Goal: Task Accomplishment & Management: Manage account settings

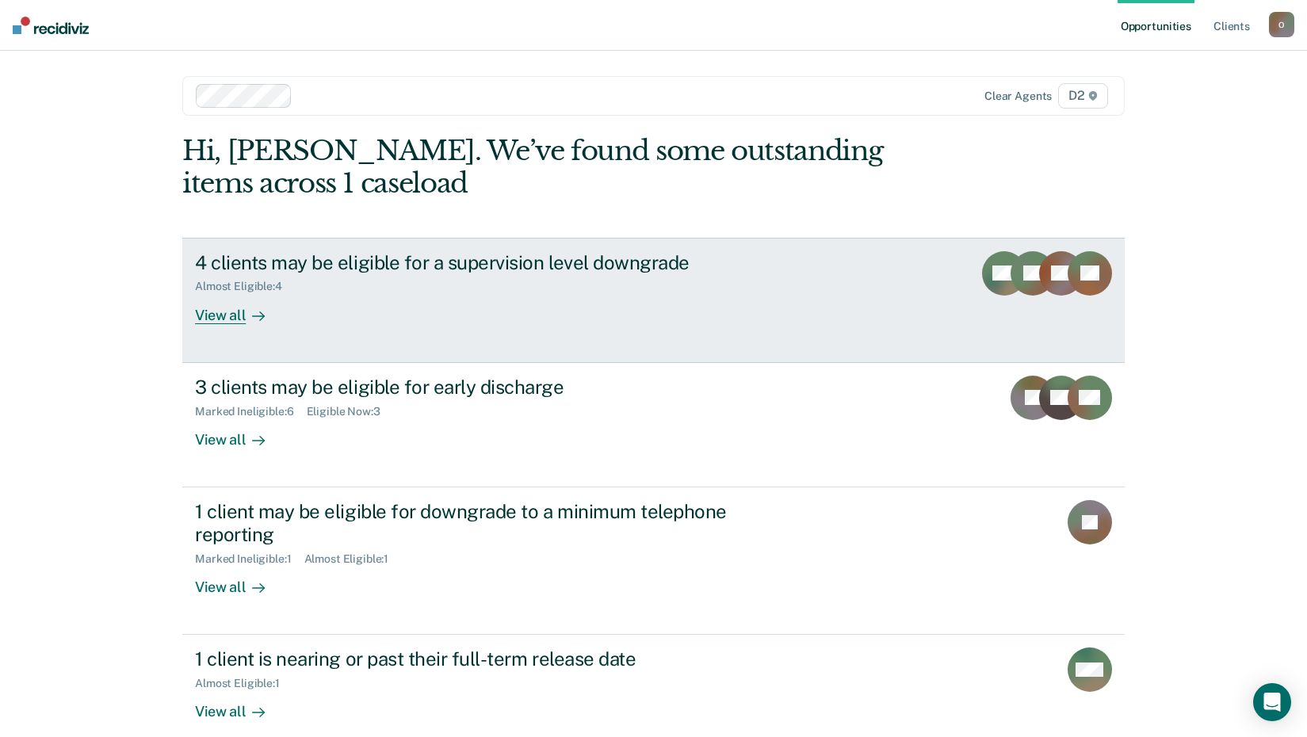
click at [207, 311] on div "View all" at bounding box center [239, 308] width 89 height 31
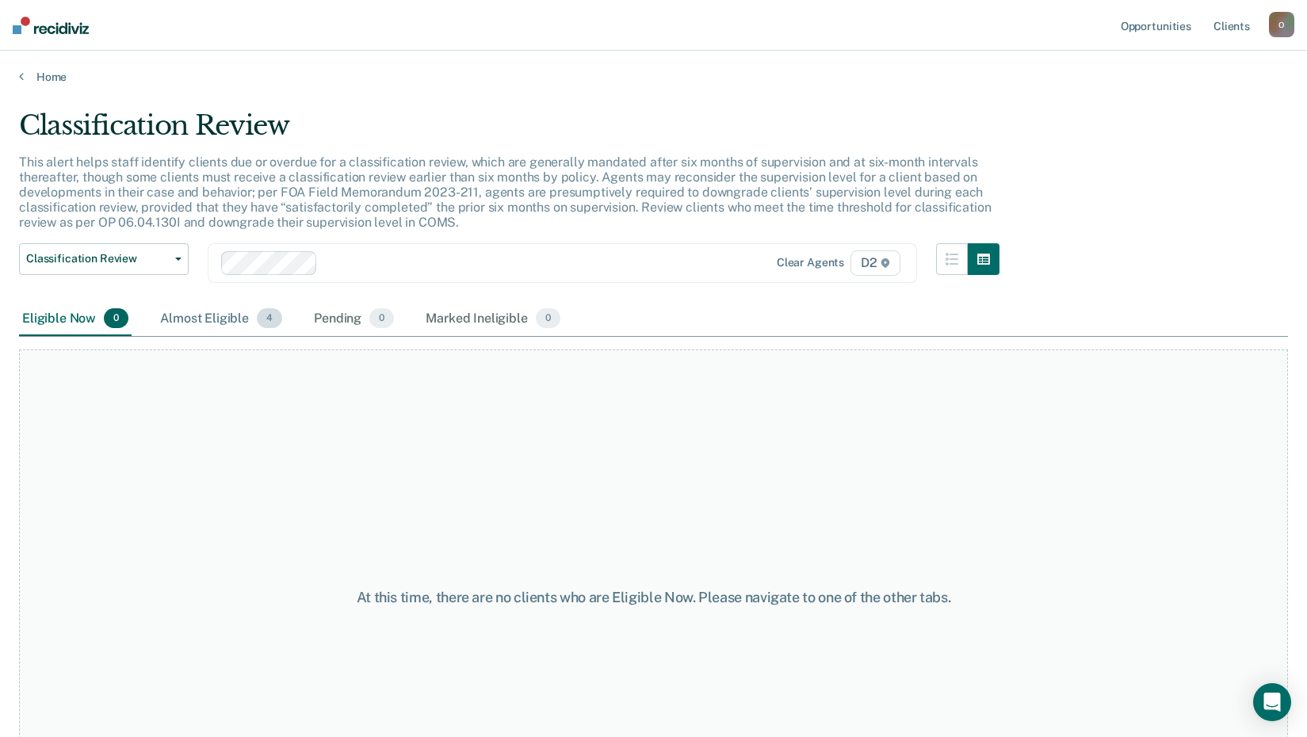
click at [207, 321] on div "Almost Eligible 4" at bounding box center [221, 319] width 128 height 35
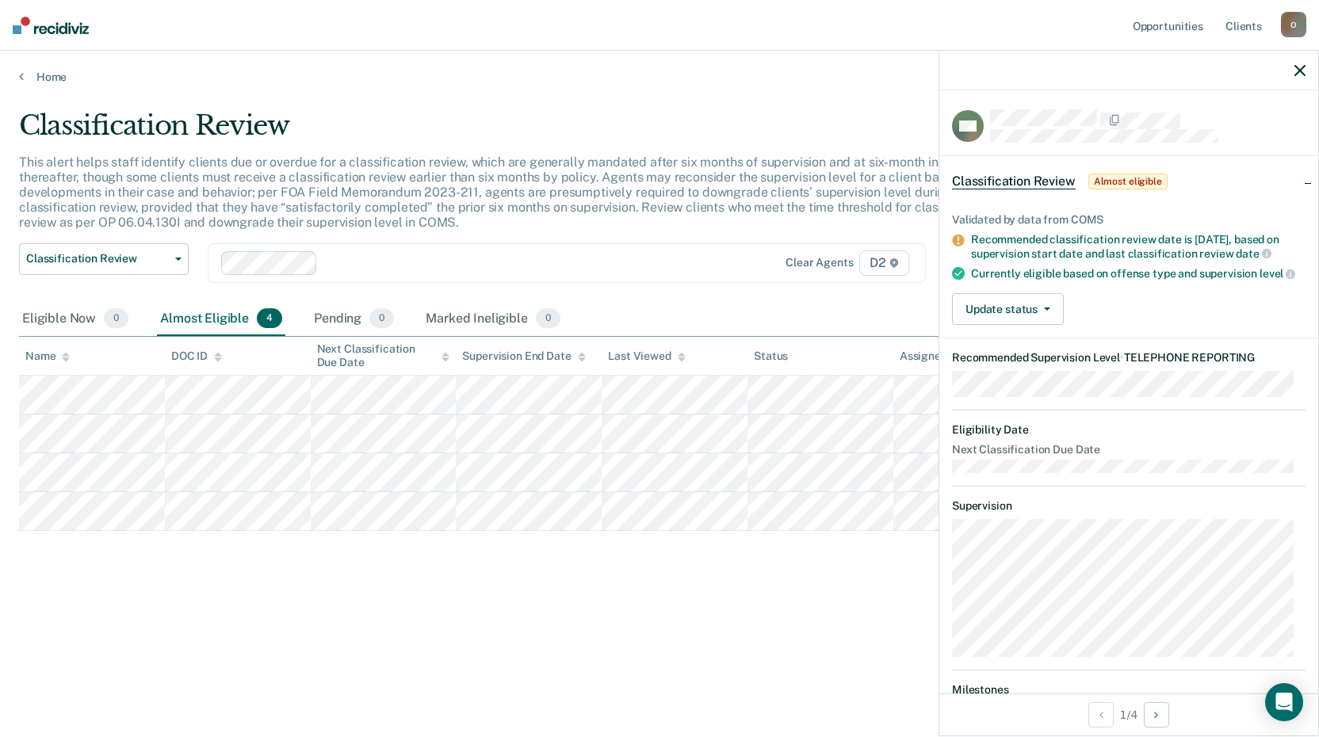
click at [529, 646] on div "Classification Review This alert helps staff identify clients due or overdue fo…" at bounding box center [659, 389] width 1281 height 560
click at [1011, 325] on button "Update status" at bounding box center [1008, 309] width 112 height 32
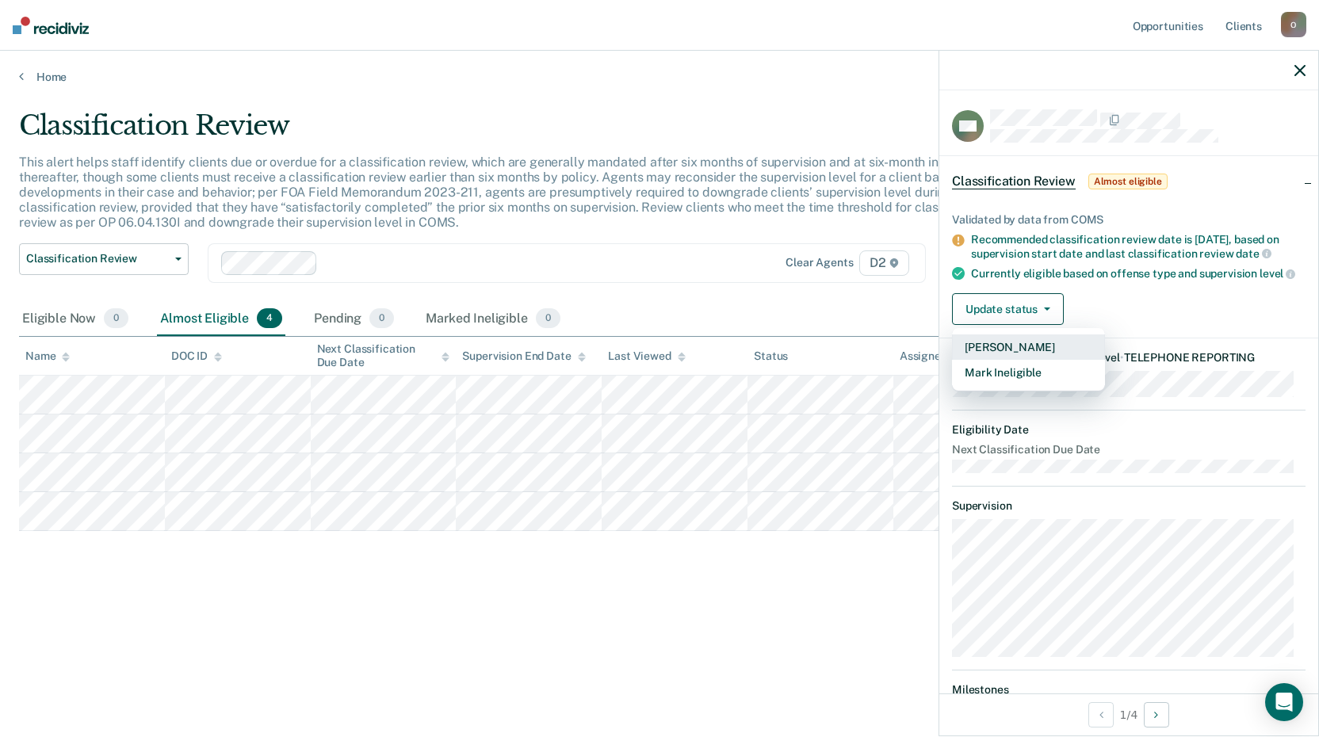
click at [1007, 360] on button "[PERSON_NAME]" at bounding box center [1028, 346] width 153 height 25
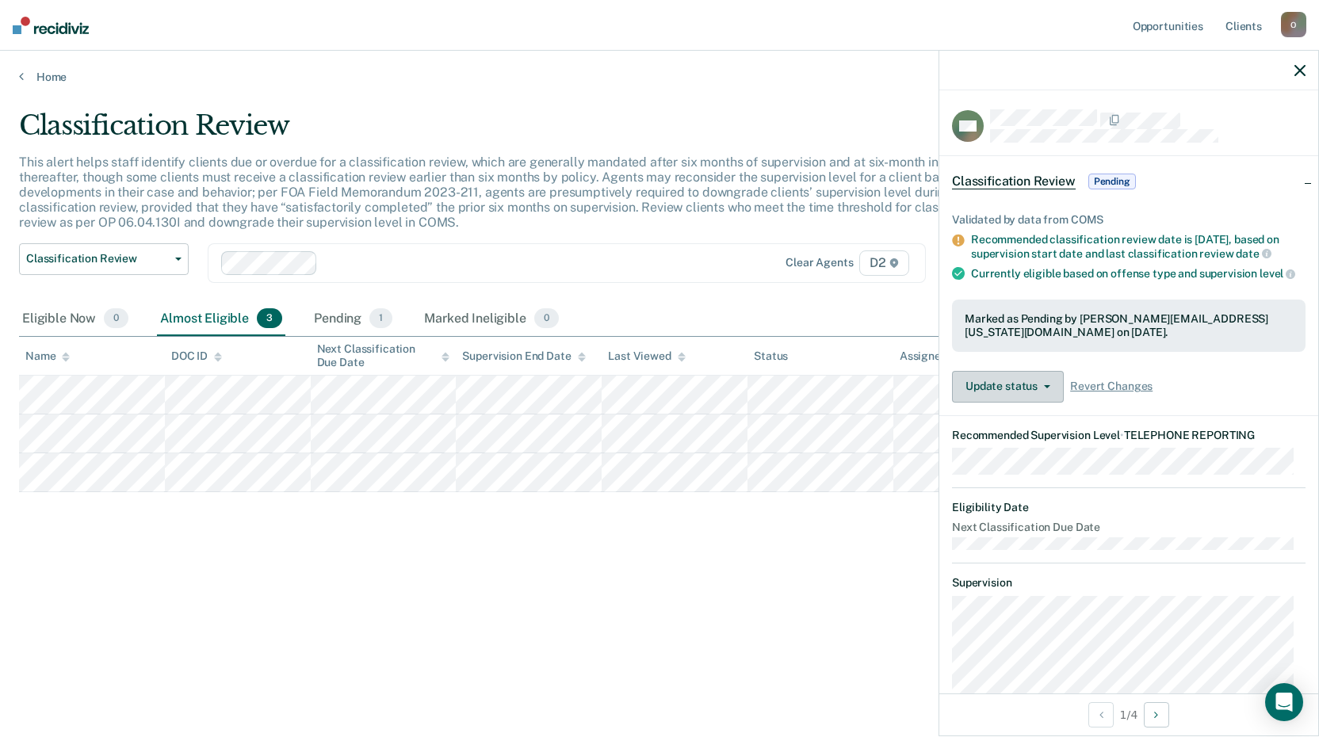
click at [1013, 403] on button "Update status" at bounding box center [1008, 387] width 112 height 32
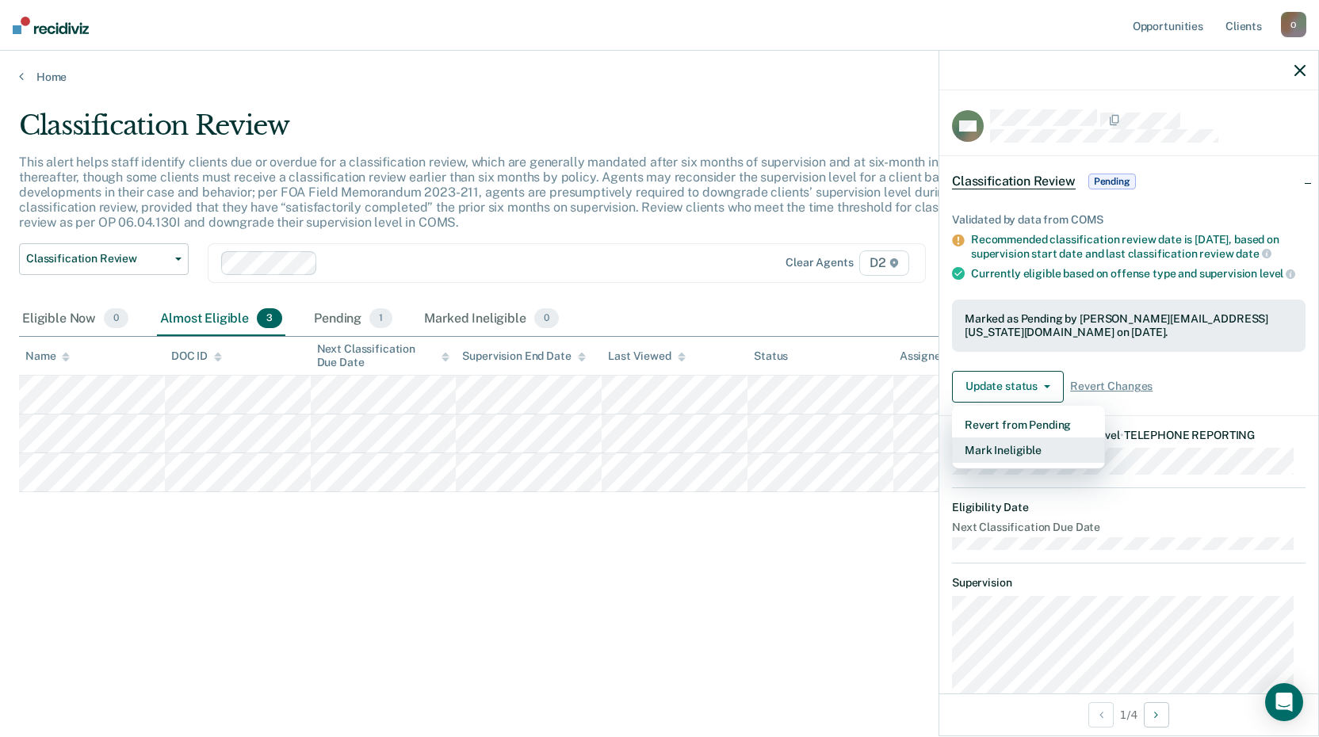
click at [1023, 463] on button "Mark Ineligible" at bounding box center [1028, 450] width 153 height 25
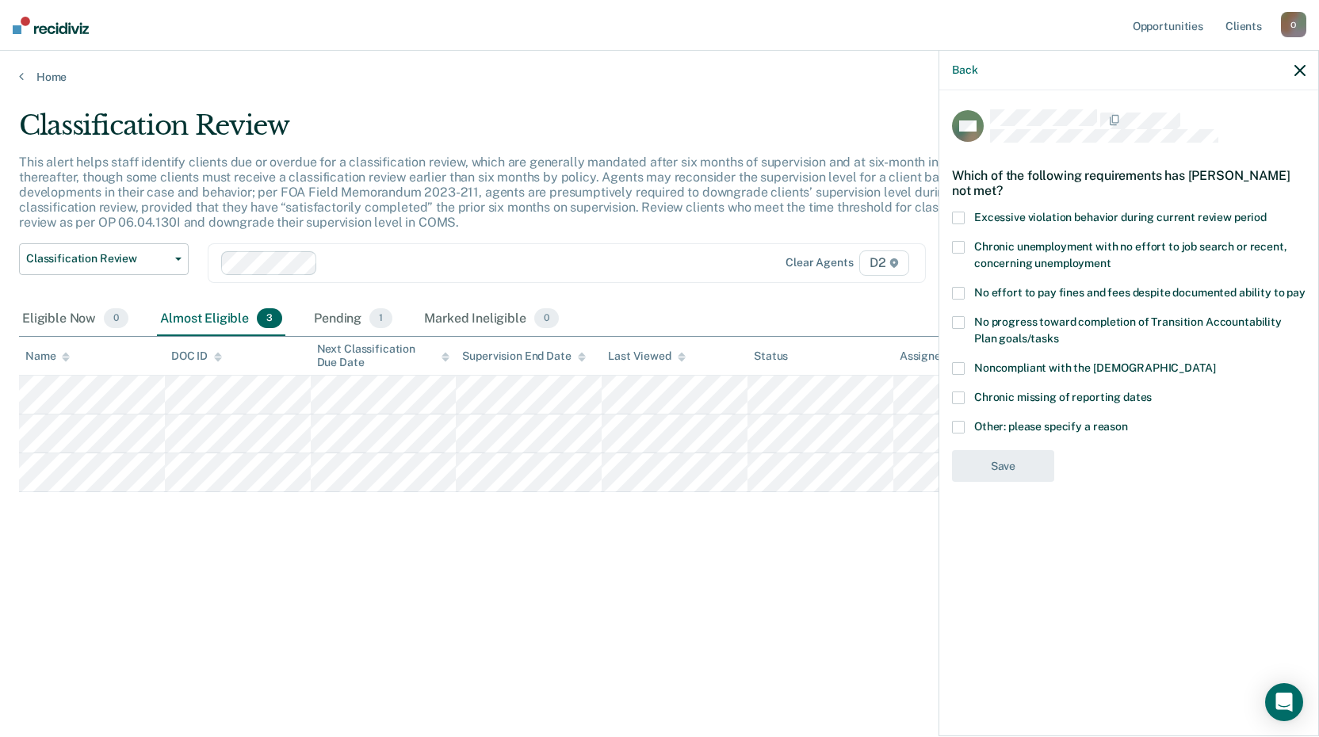
click at [954, 421] on span at bounding box center [958, 427] width 13 height 13
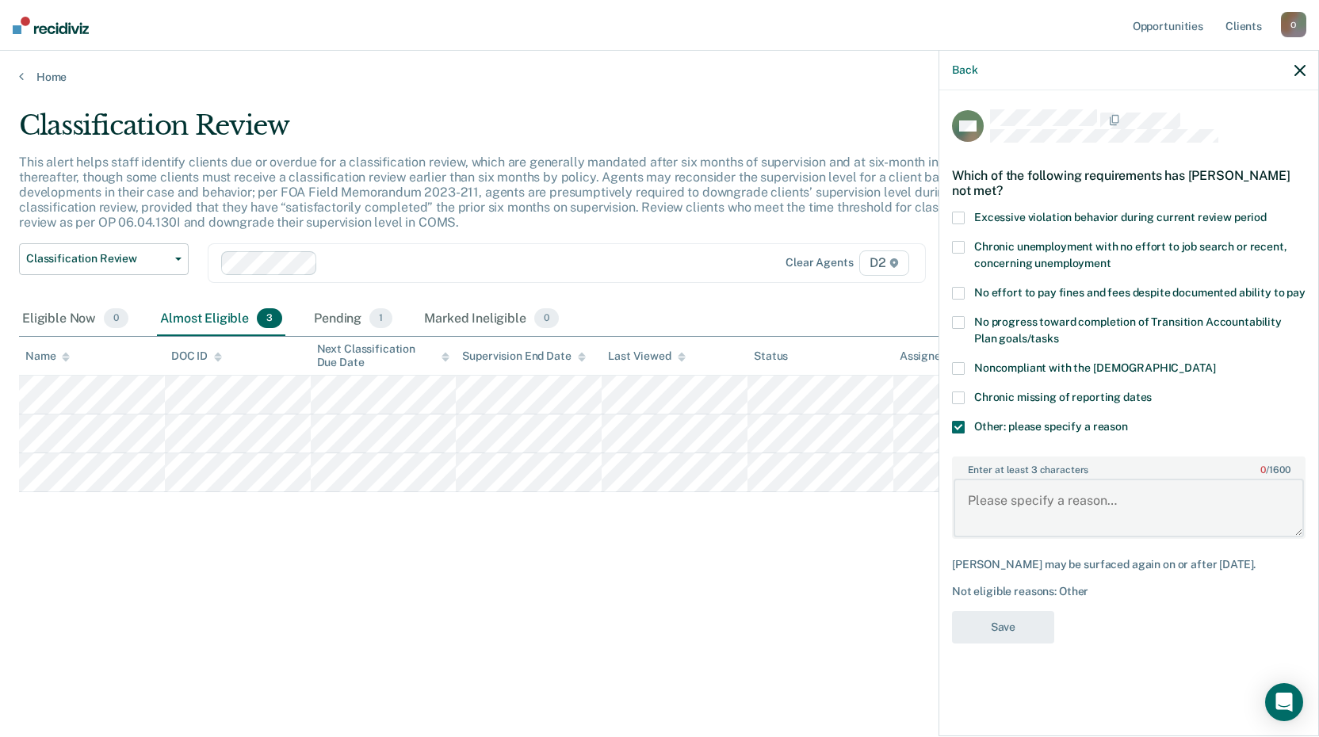
click at [1029, 510] on textarea "Enter at least 3 characters 0 / 1600" at bounding box center [1129, 508] width 350 height 59
click at [1030, 505] on textarea "Enter at least 3 characters 0 / 1600" at bounding box center [1129, 508] width 350 height 59
type textarea "Local court does not allow TX reporting."
click at [1013, 636] on button "Save" at bounding box center [1003, 627] width 102 height 32
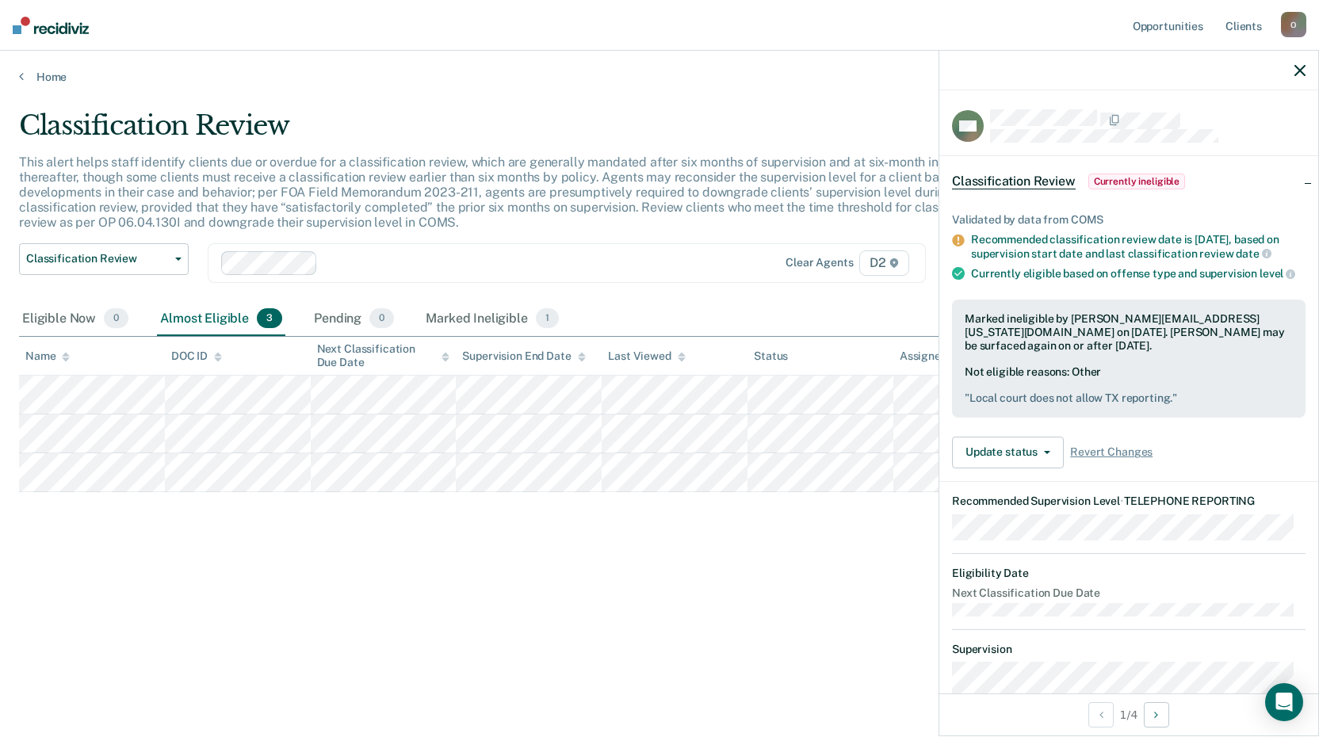
click at [1301, 70] on icon "button" at bounding box center [1299, 70] width 11 height 11
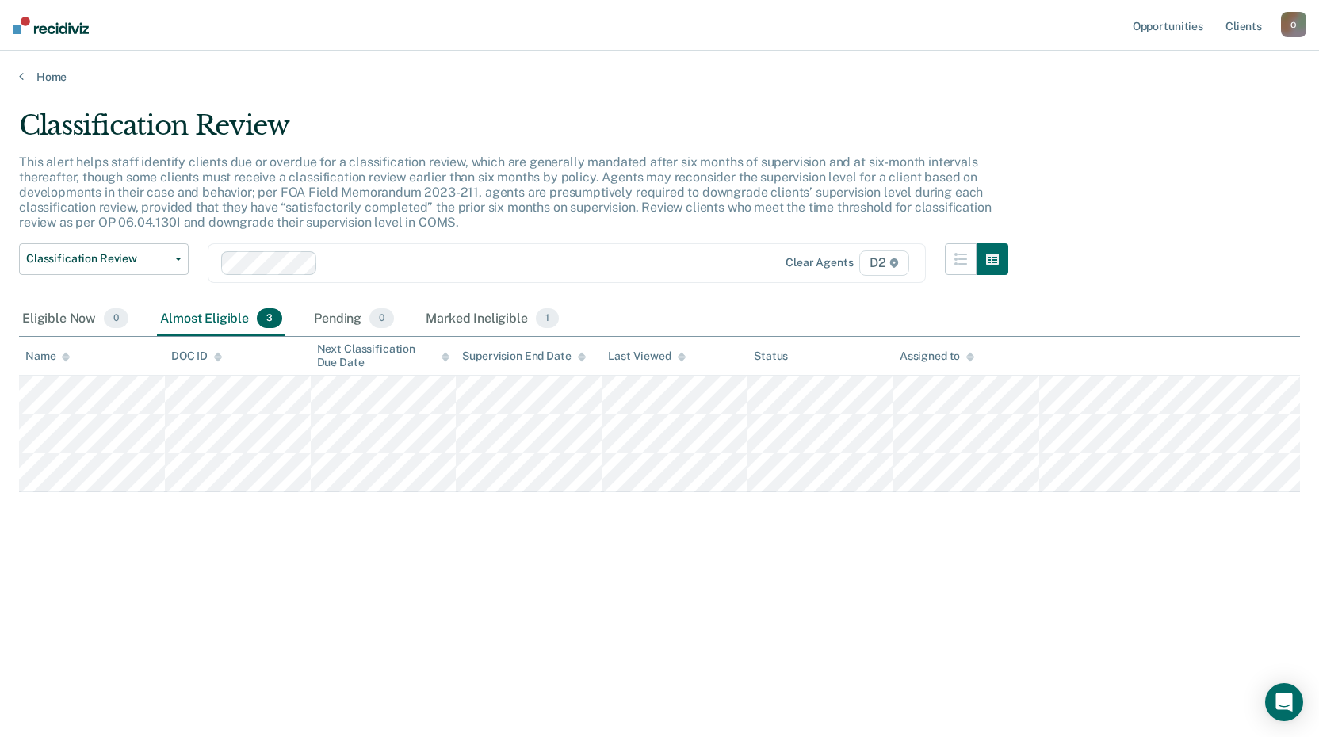
click at [191, 362] on div "DOC ID" at bounding box center [196, 356] width 51 height 13
click at [524, 310] on div "Marked Ineligible 1" at bounding box center [491, 319] width 139 height 35
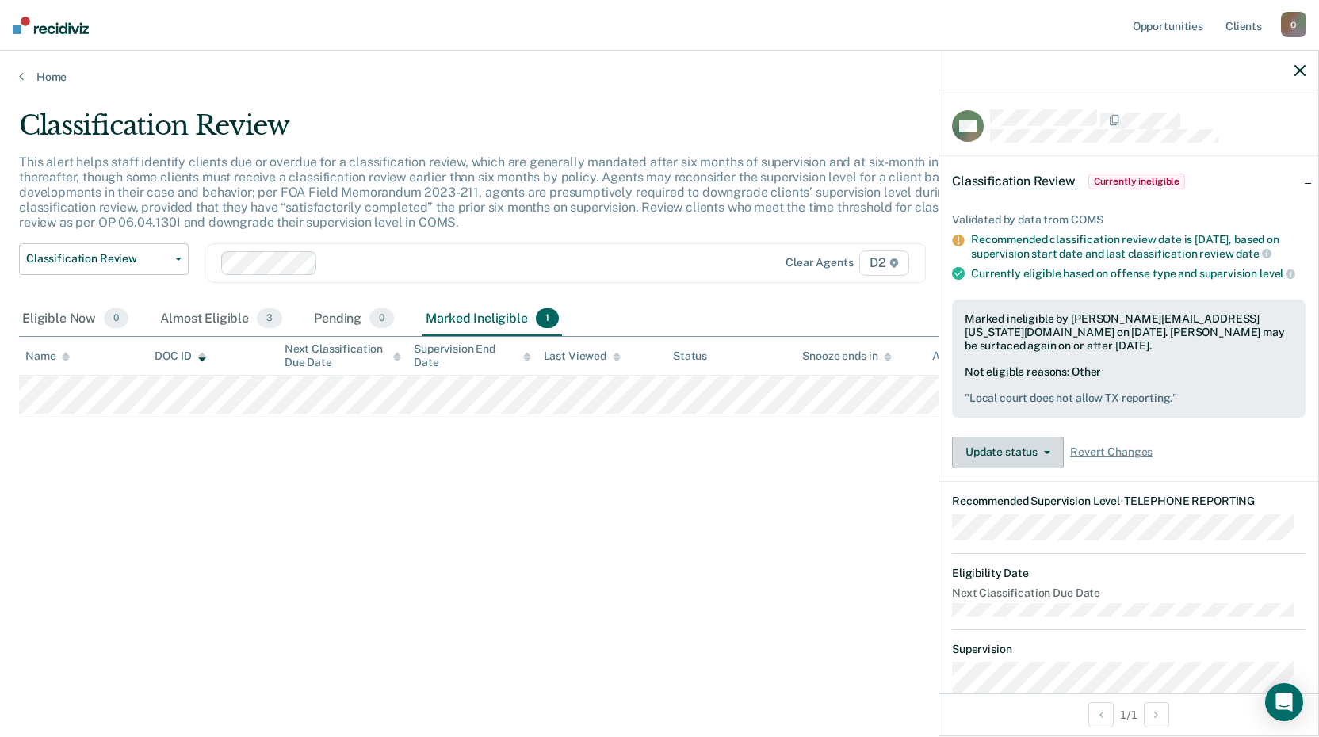
click at [1028, 468] on button "Update status" at bounding box center [1008, 453] width 112 height 32
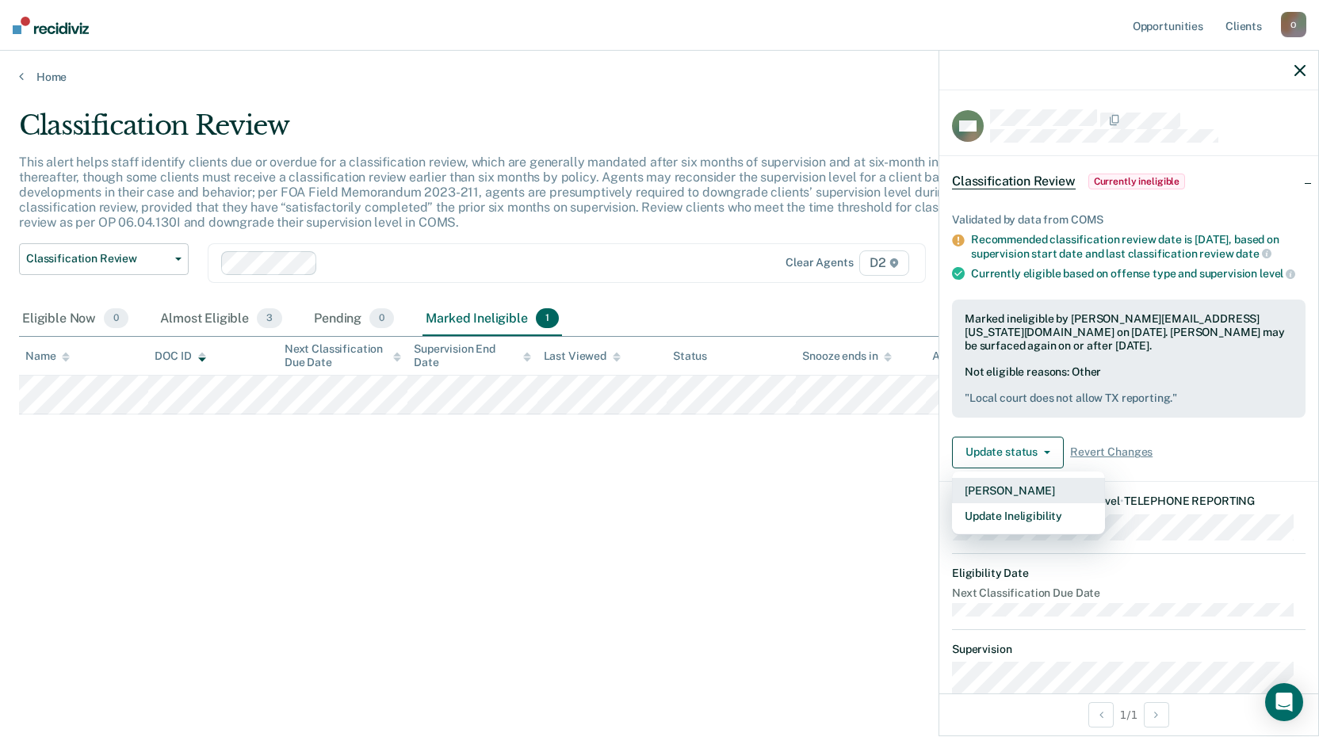
click at [1003, 503] on button "[PERSON_NAME]" at bounding box center [1028, 490] width 153 height 25
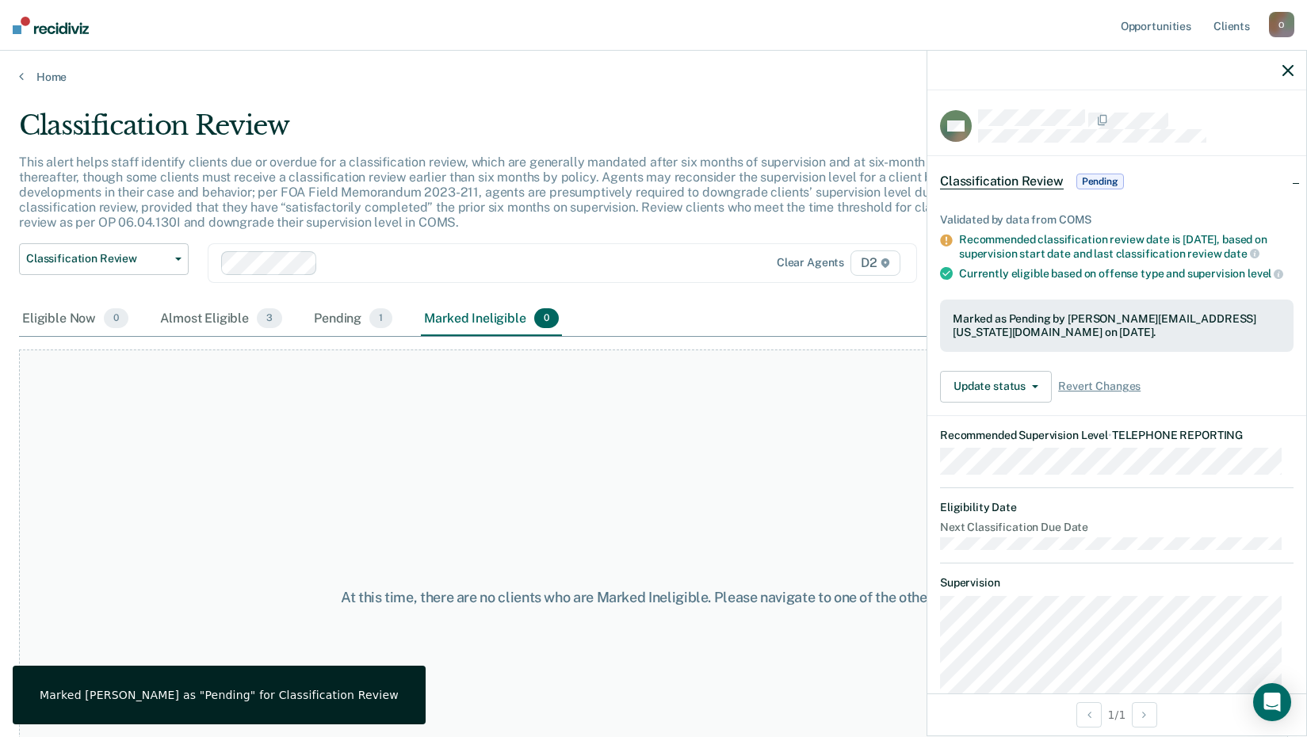
click at [680, 469] on div "At this time, there are no clients who are Marked Ineligible. Please navigate t…" at bounding box center [653, 598] width 1269 height 496
click at [1288, 69] on icon "button" at bounding box center [1287, 70] width 11 height 11
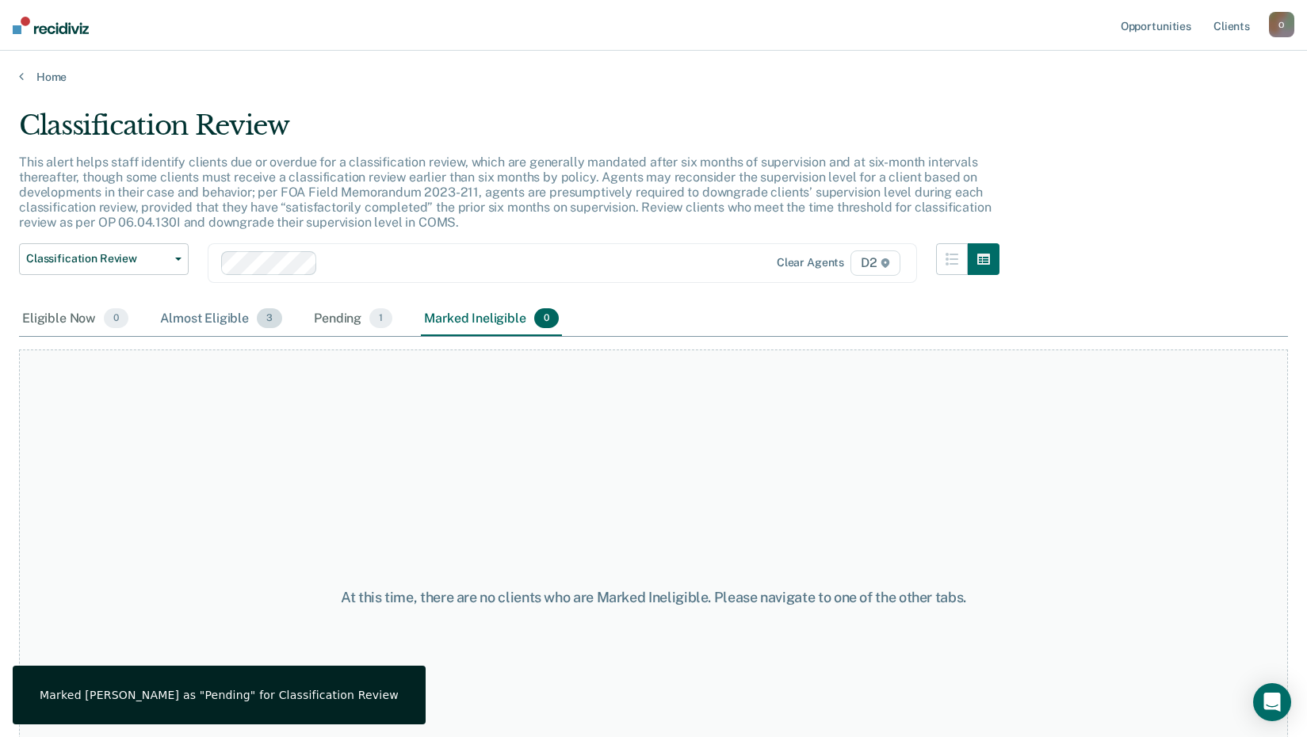
click at [220, 320] on div "Almost Eligible 3" at bounding box center [221, 319] width 128 height 35
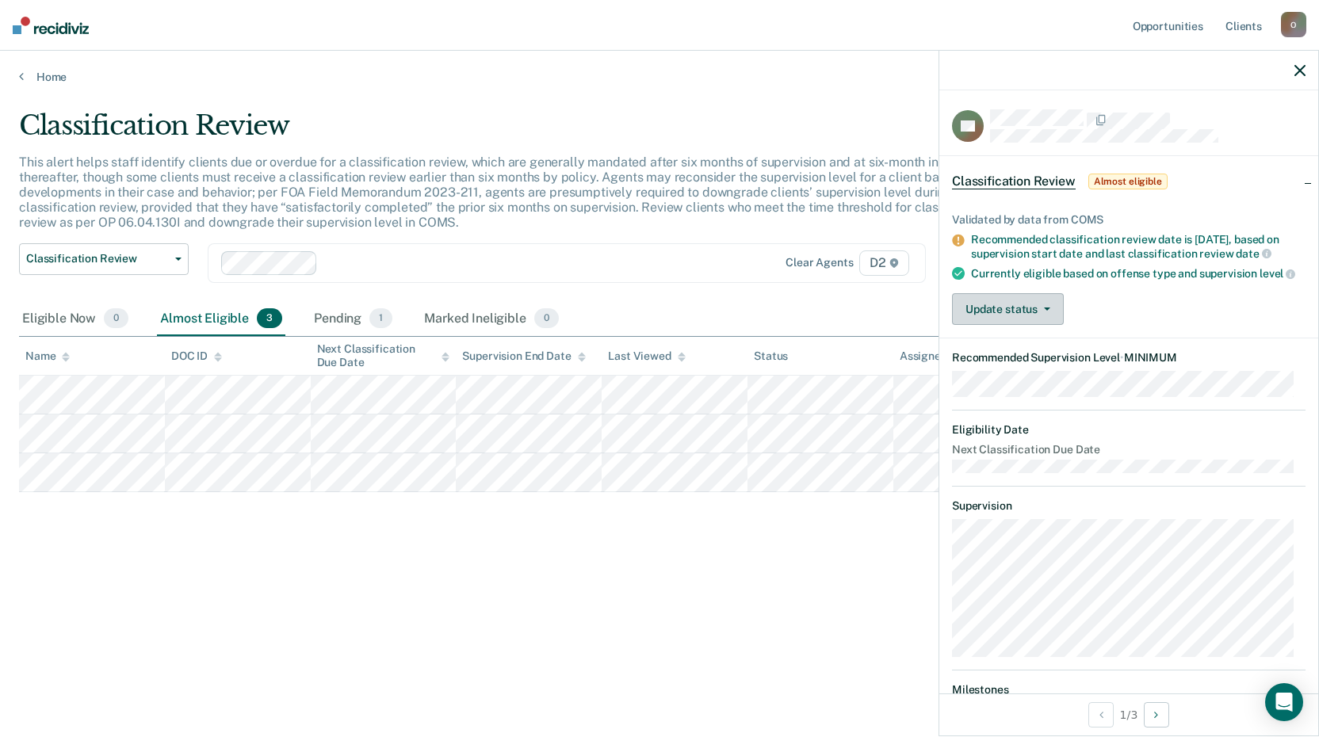
click at [999, 325] on button "Update status" at bounding box center [1008, 309] width 112 height 32
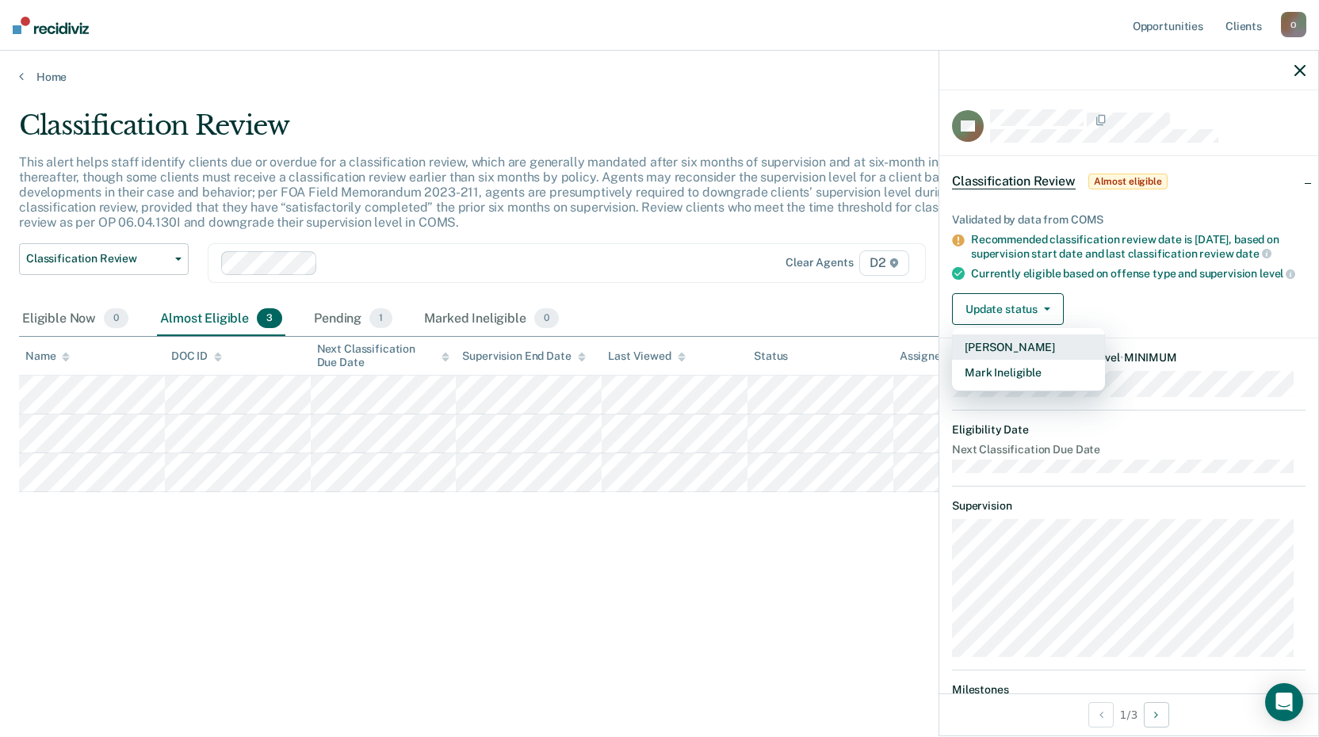
click at [988, 360] on button "[PERSON_NAME]" at bounding box center [1028, 346] width 153 height 25
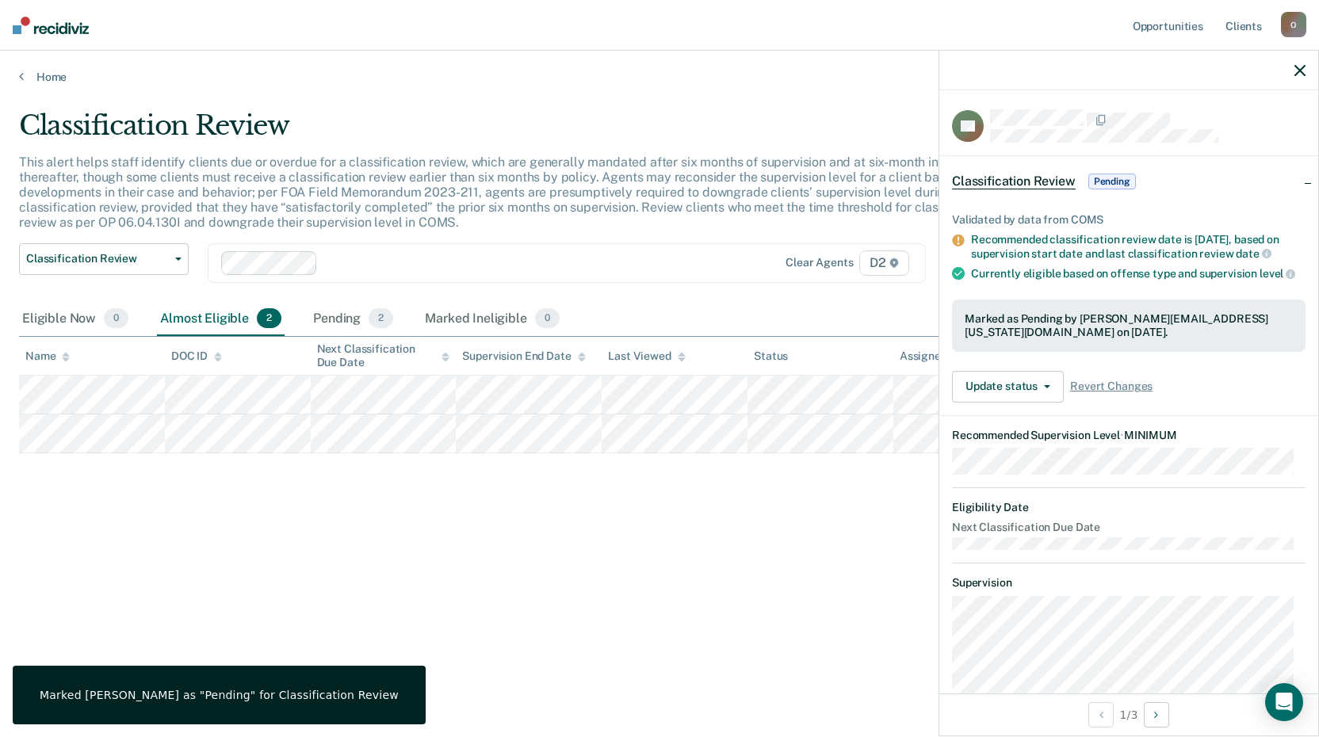
click at [1299, 71] on icon "button" at bounding box center [1299, 70] width 11 height 11
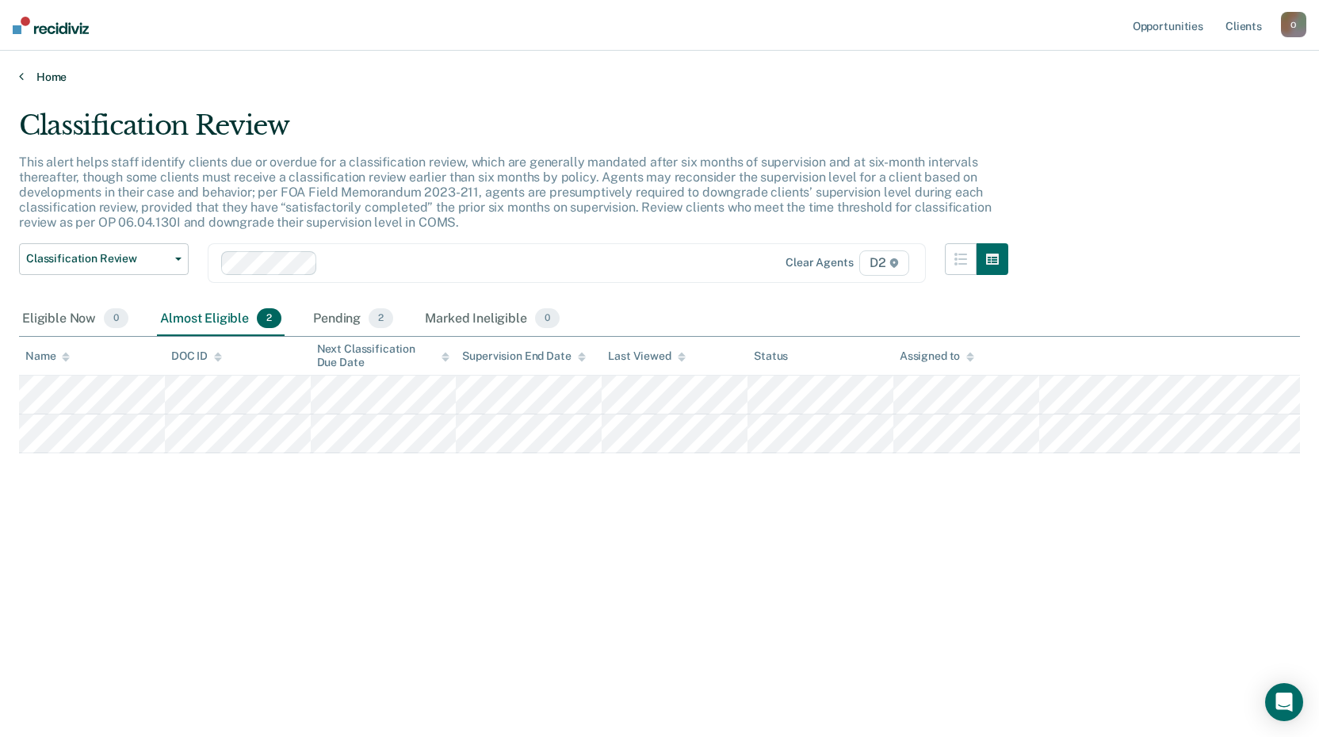
click at [22, 78] on icon at bounding box center [21, 76] width 5 height 13
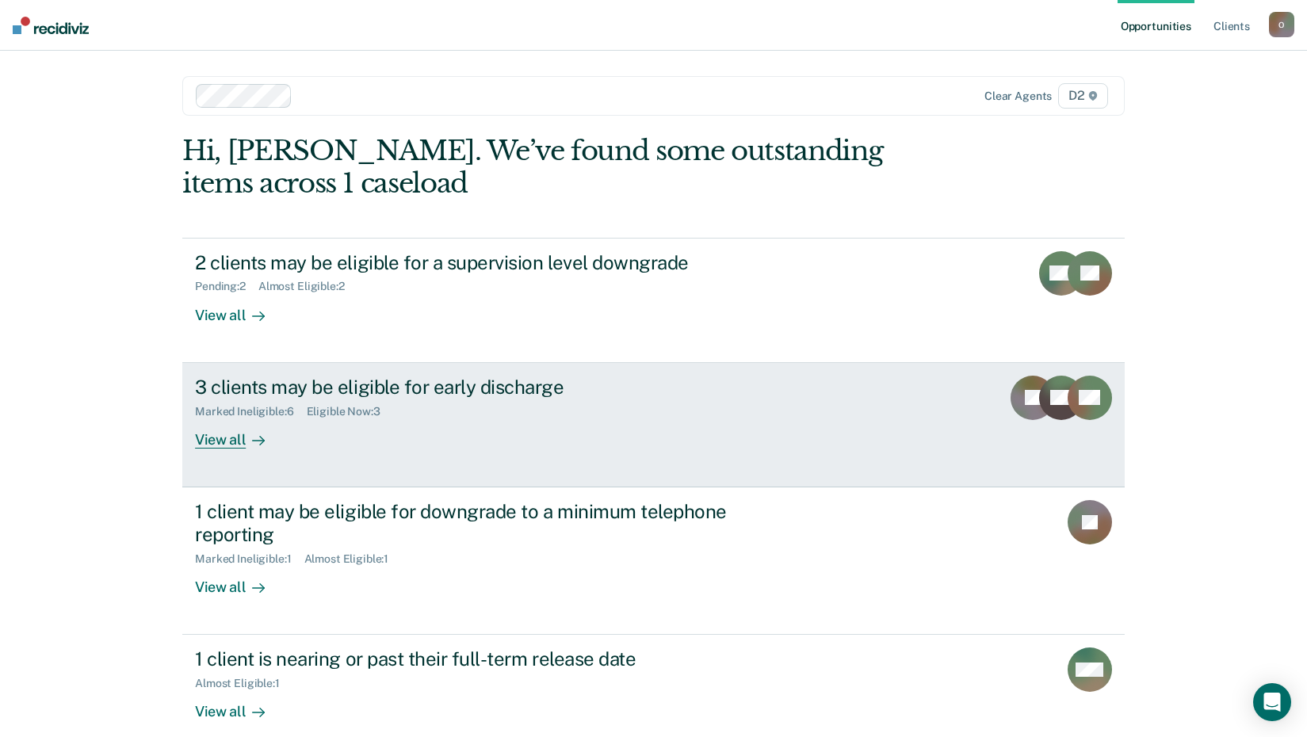
click at [203, 440] on div "View all" at bounding box center [239, 433] width 89 height 31
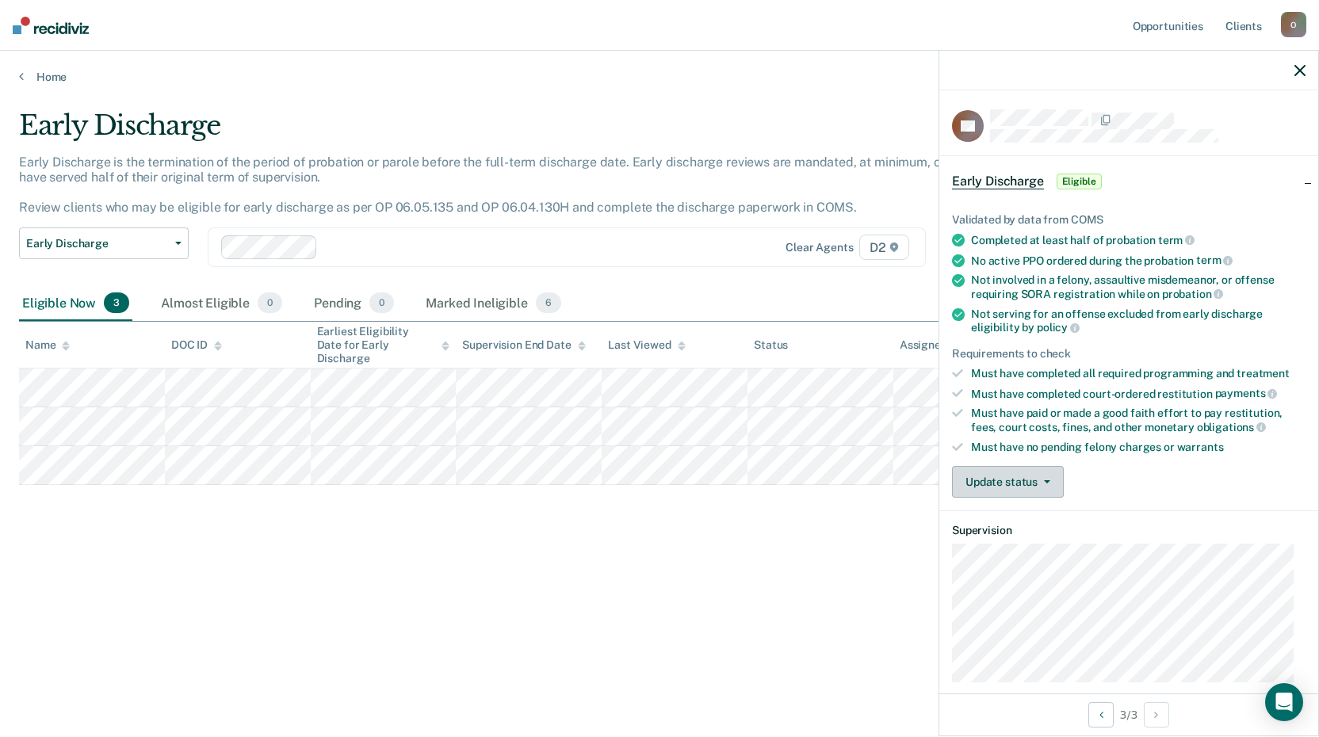
click at [1002, 487] on button "Update status" at bounding box center [1008, 482] width 112 height 32
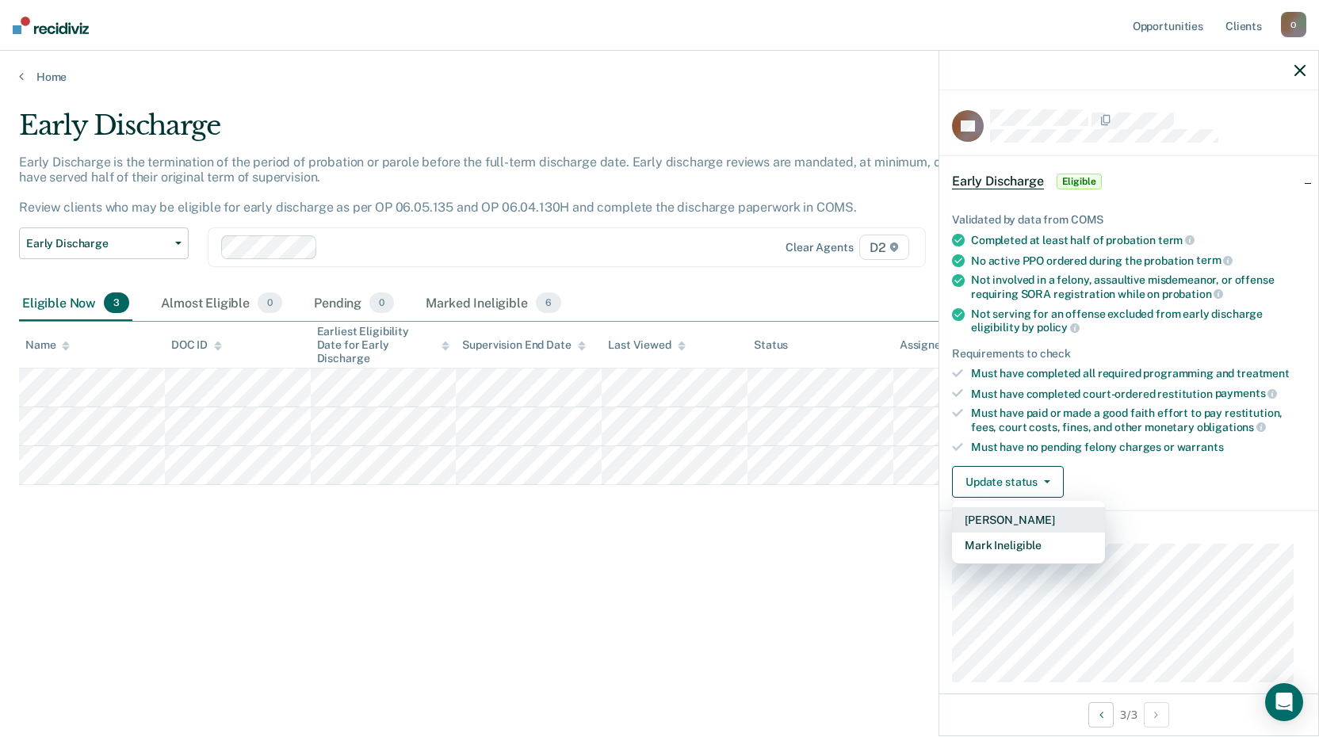
click at [1003, 512] on button "[PERSON_NAME]" at bounding box center [1028, 519] width 153 height 25
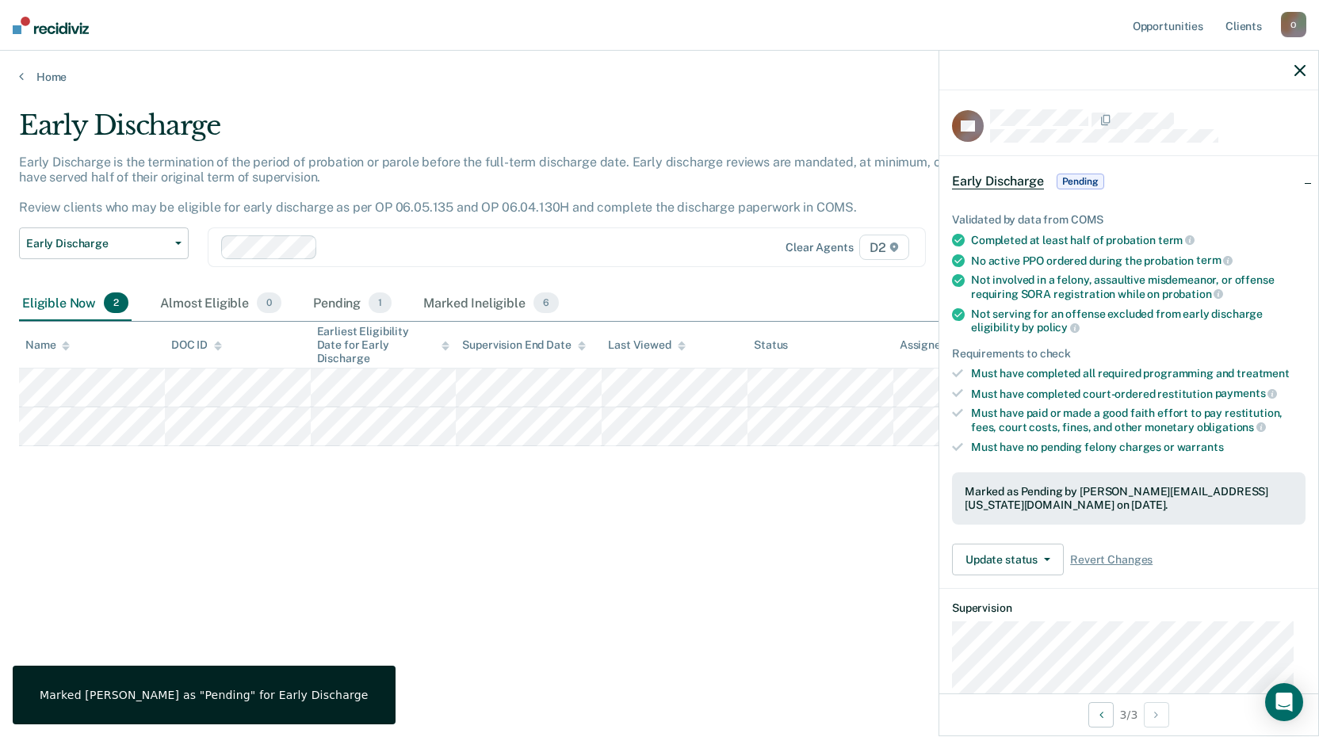
click at [503, 625] on div "Early Discharge Early Discharge is the termination of the period of probation o…" at bounding box center [659, 389] width 1281 height 560
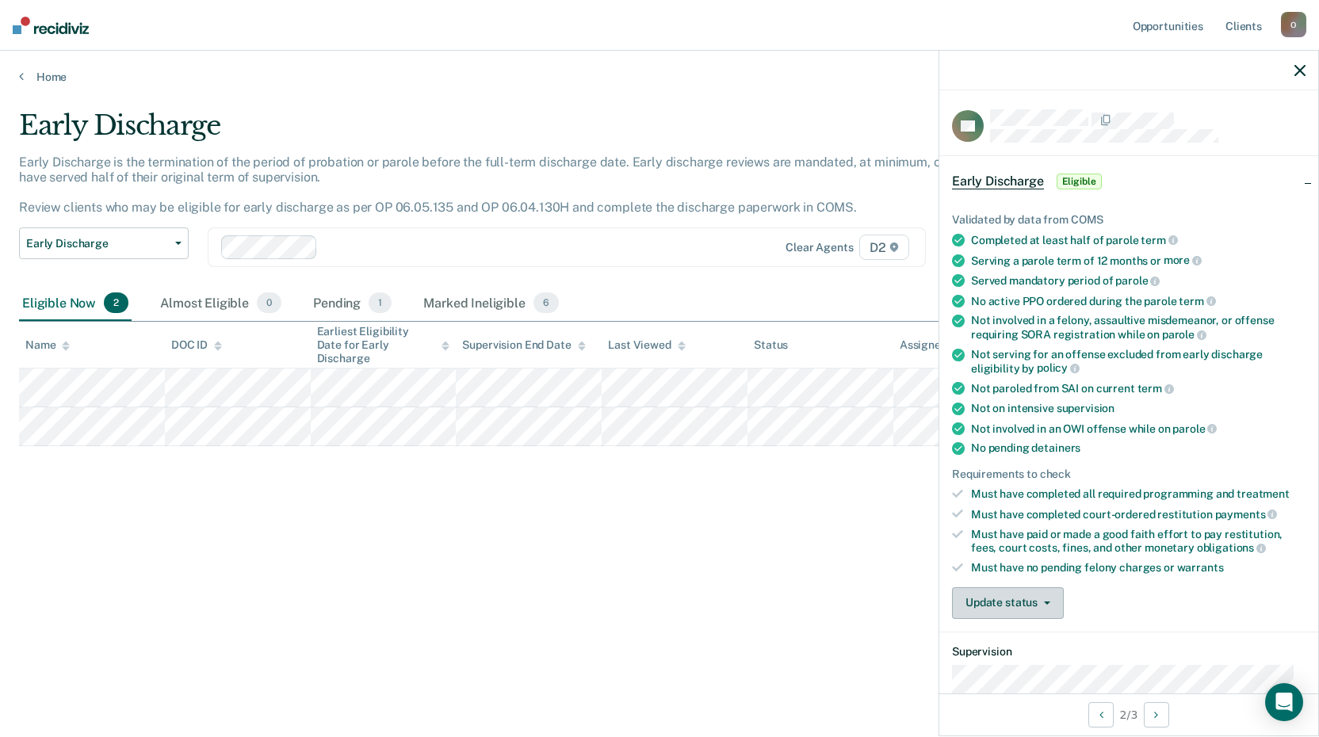
click at [1035, 594] on button "Update status" at bounding box center [1008, 603] width 112 height 32
click at [1019, 660] on button "Mark Ineligible" at bounding box center [1028, 666] width 153 height 25
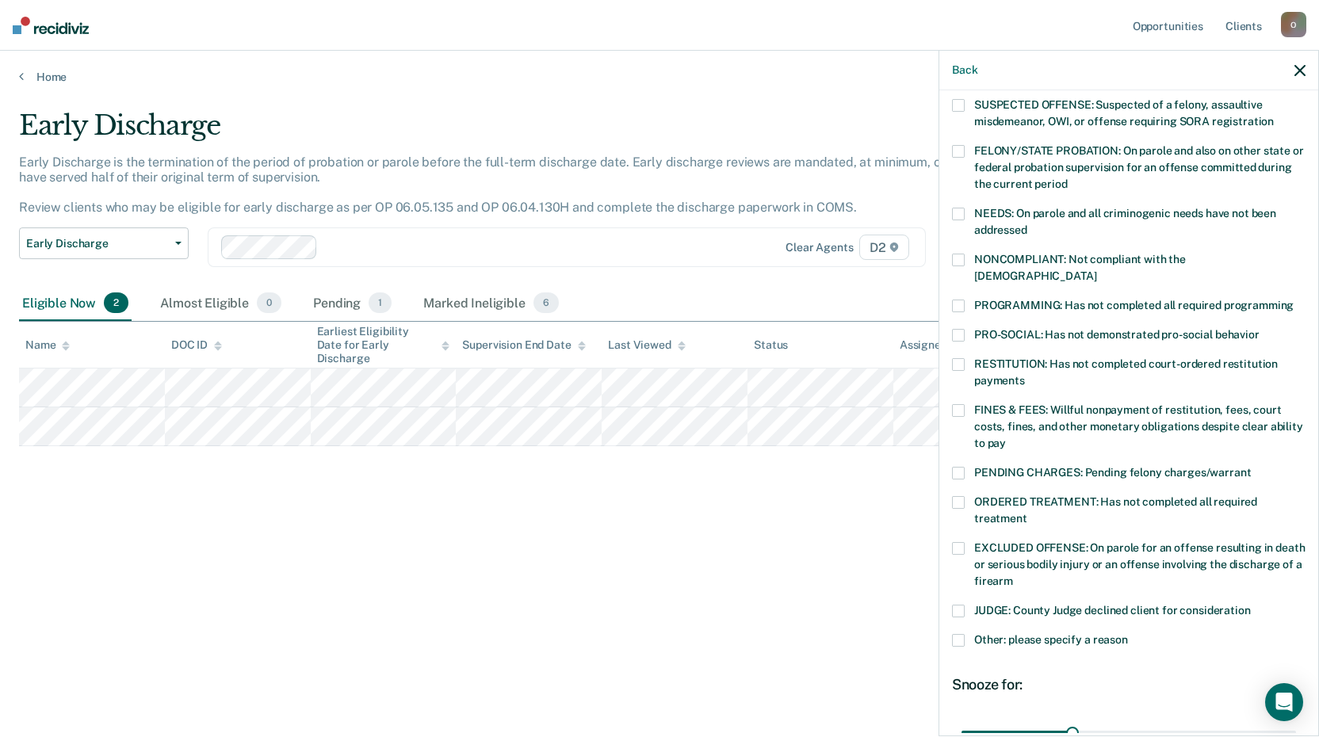
scroll to position [79, 0]
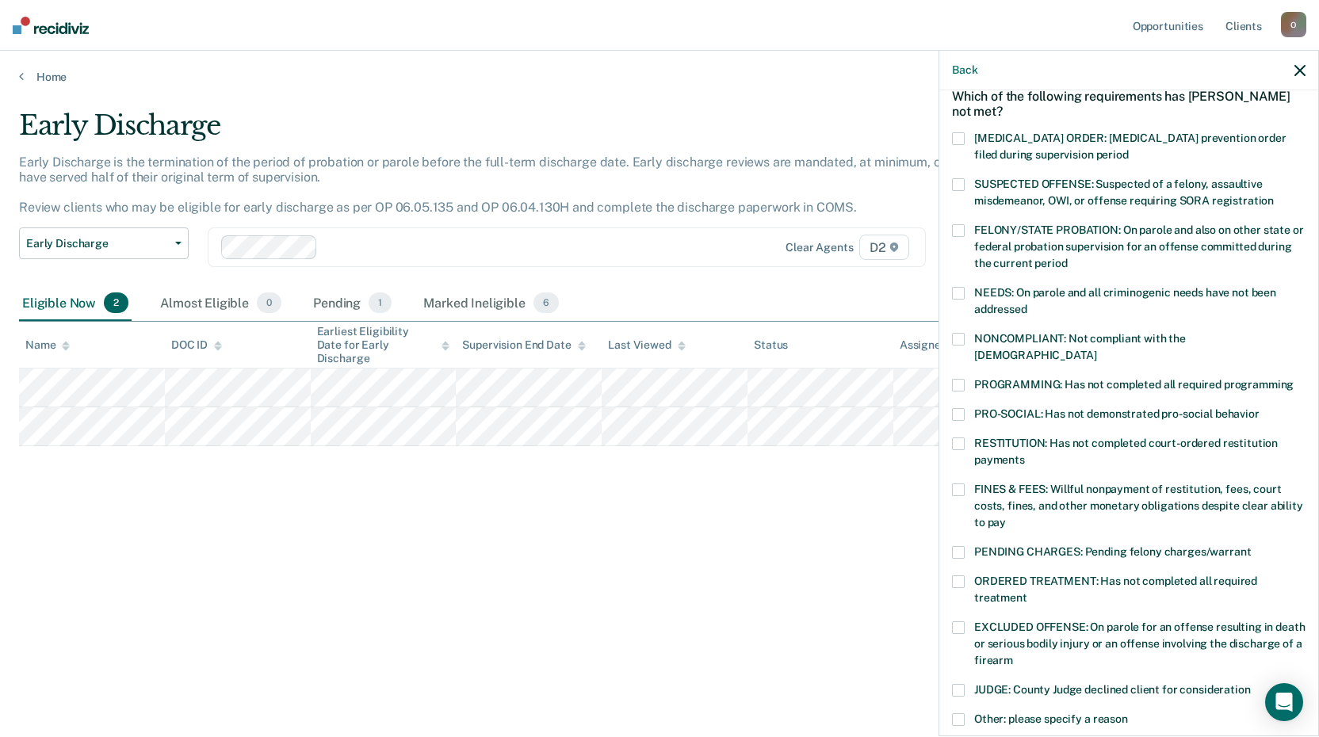
click at [958, 287] on span at bounding box center [958, 293] width 13 height 13
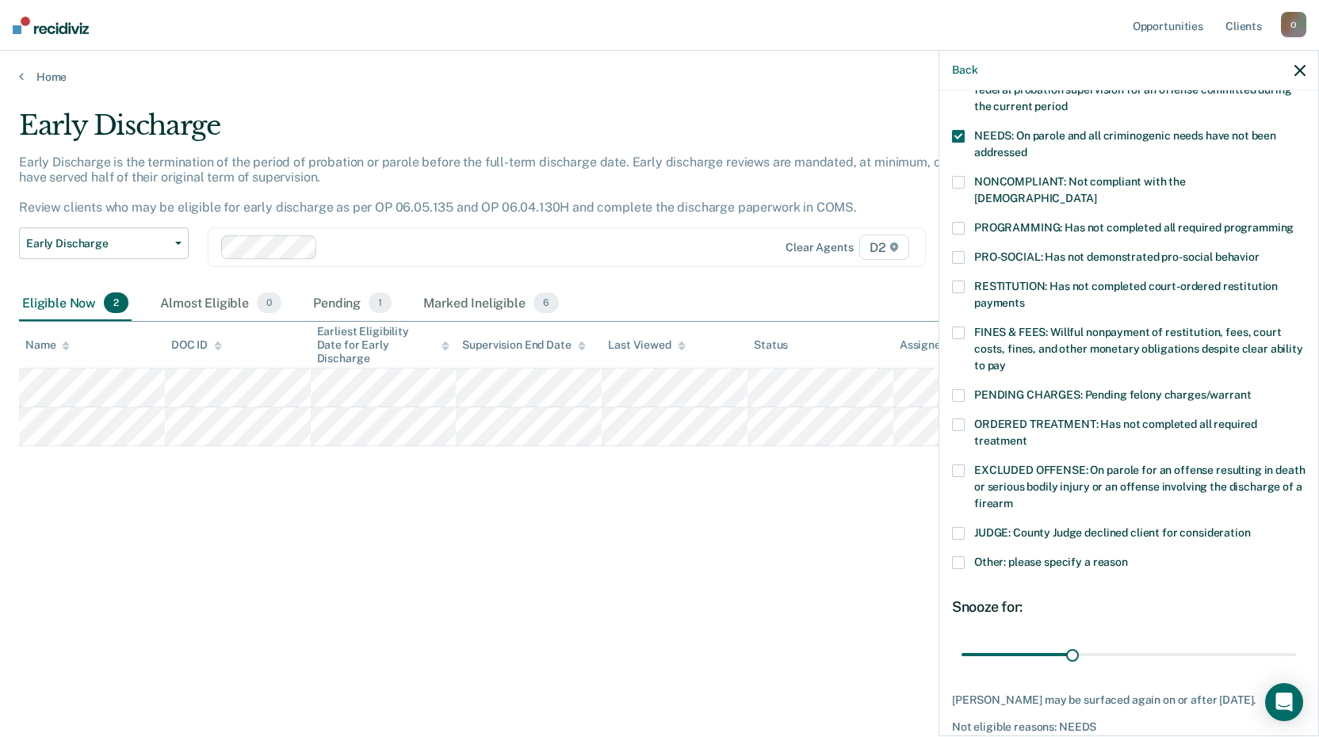
scroll to position [238, 0]
click at [961, 555] on span at bounding box center [958, 561] width 13 height 13
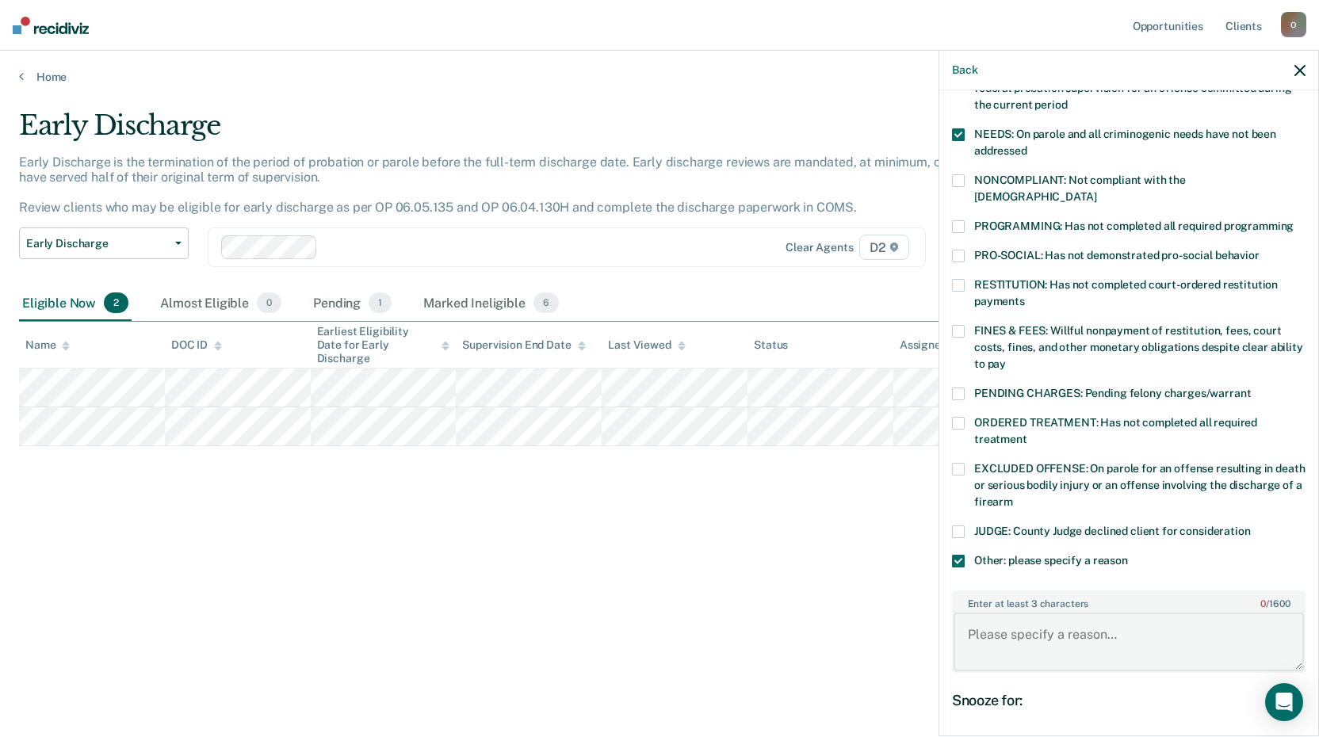
click at [1007, 617] on textarea "Enter at least 3 characters 0 / 1600" at bounding box center [1129, 642] width 350 height 59
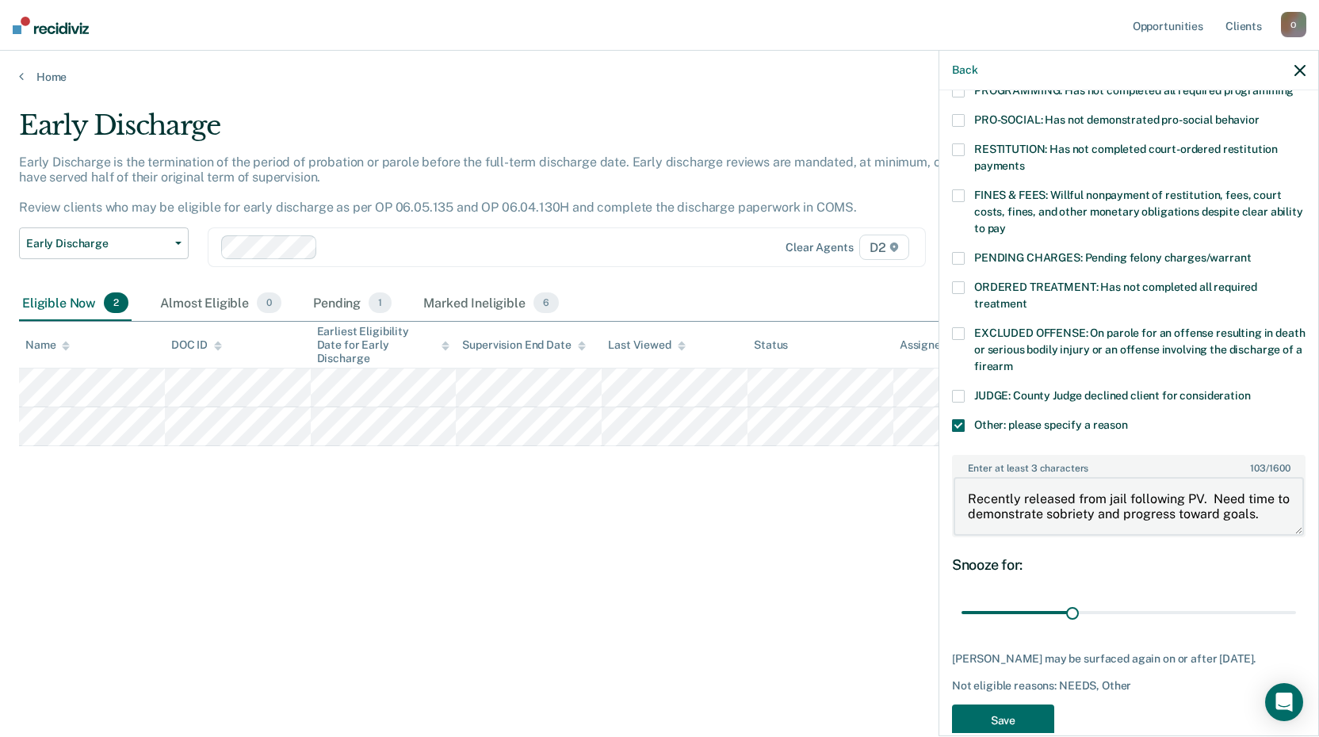
scroll to position [401, 0]
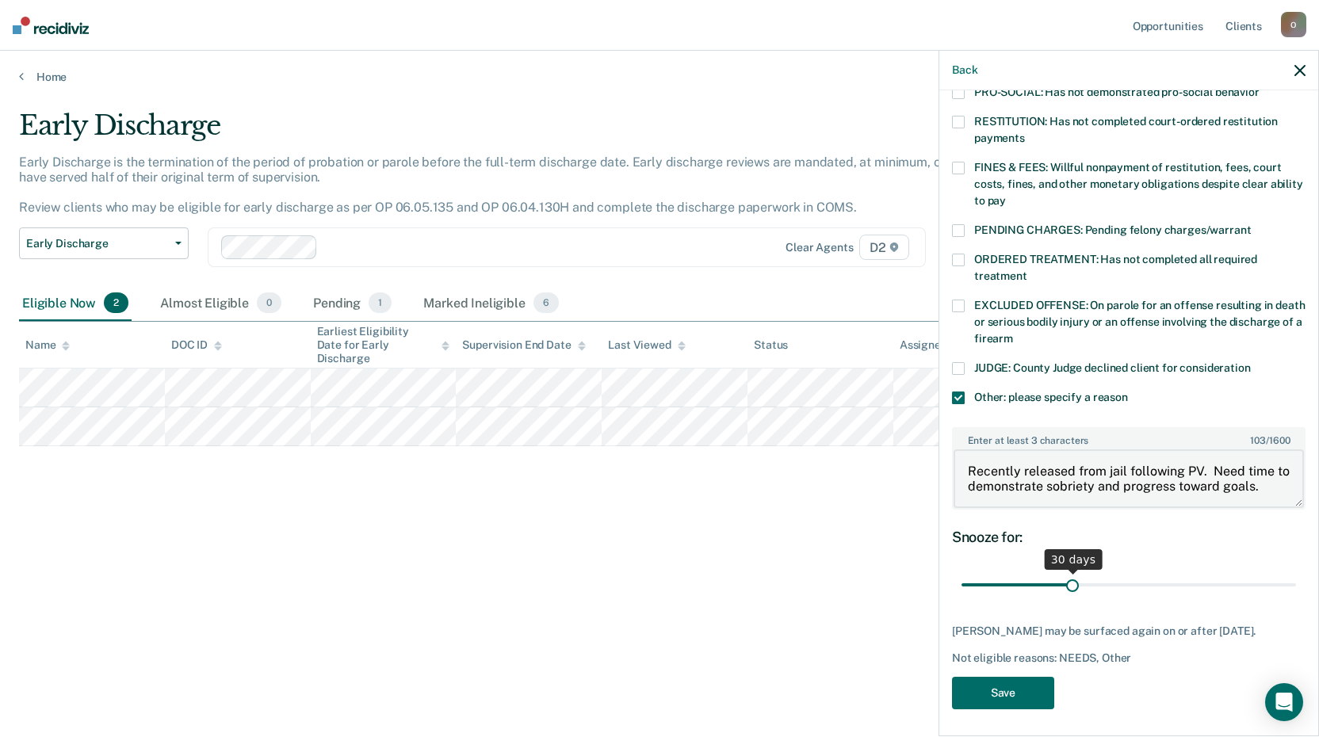
type textarea "Recently released from jail following PV. Need time to demonstrate sobriety and…"
drag, startPoint x: 1072, startPoint y: 568, endPoint x: 1299, endPoint y: 565, distance: 226.7
type input "90"
click at [1296, 571] on input "range" at bounding box center [1128, 585] width 334 height 28
click at [1006, 687] on button "Save" at bounding box center [1003, 693] width 102 height 32
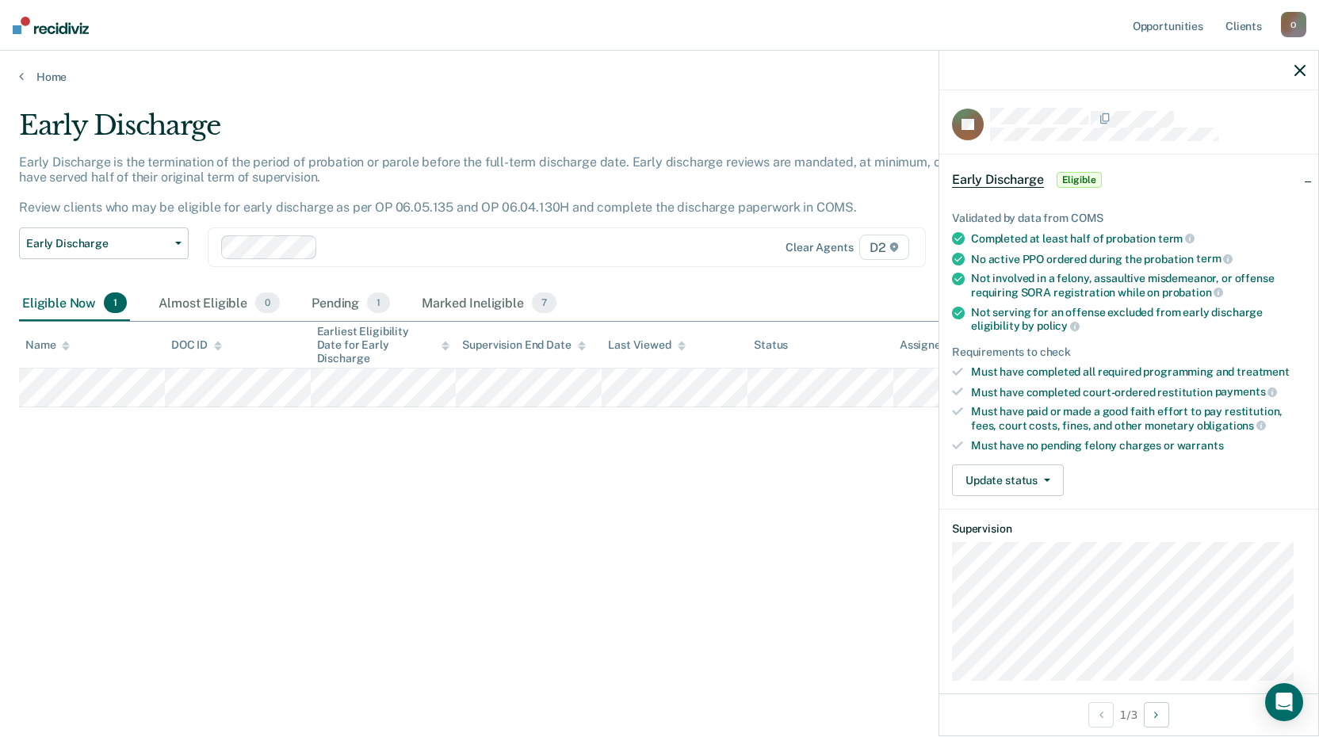
scroll to position [0, 0]
click at [985, 482] on button "Update status" at bounding box center [1008, 482] width 112 height 32
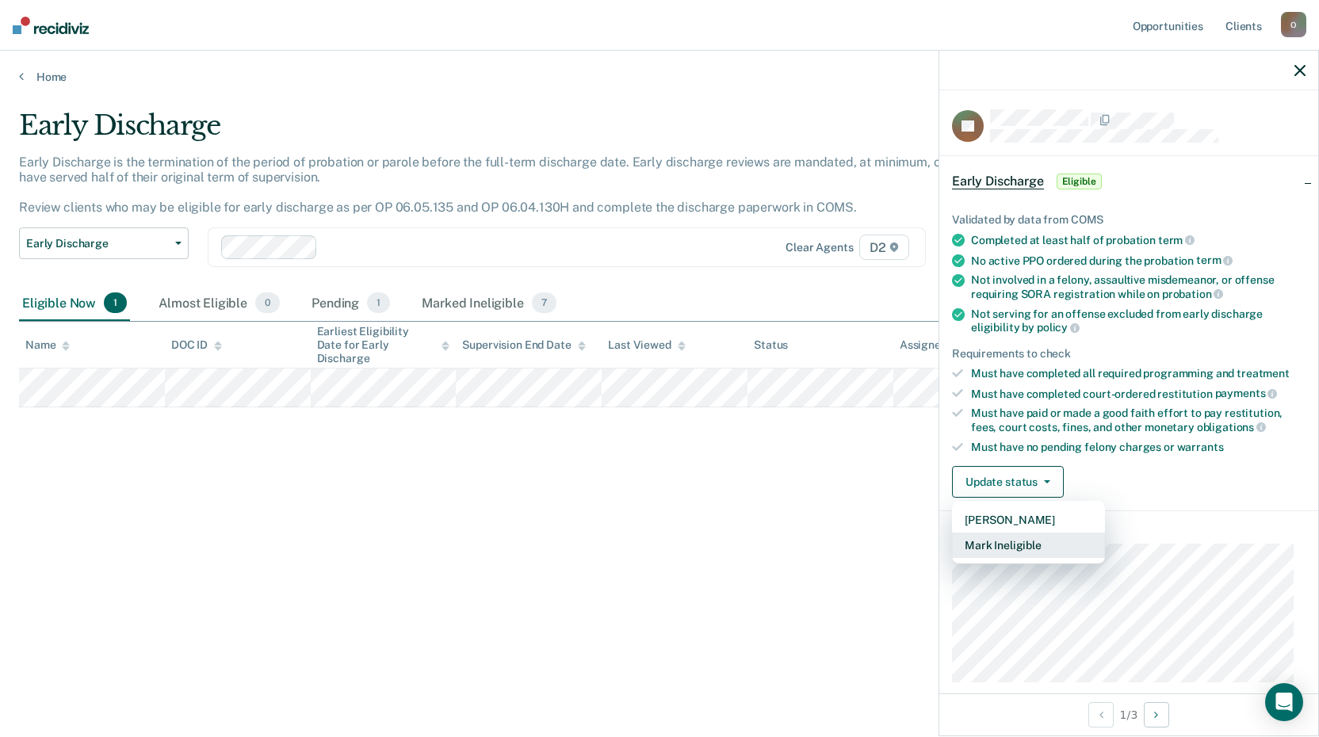
click at [985, 552] on button "Mark Ineligible" at bounding box center [1028, 545] width 153 height 25
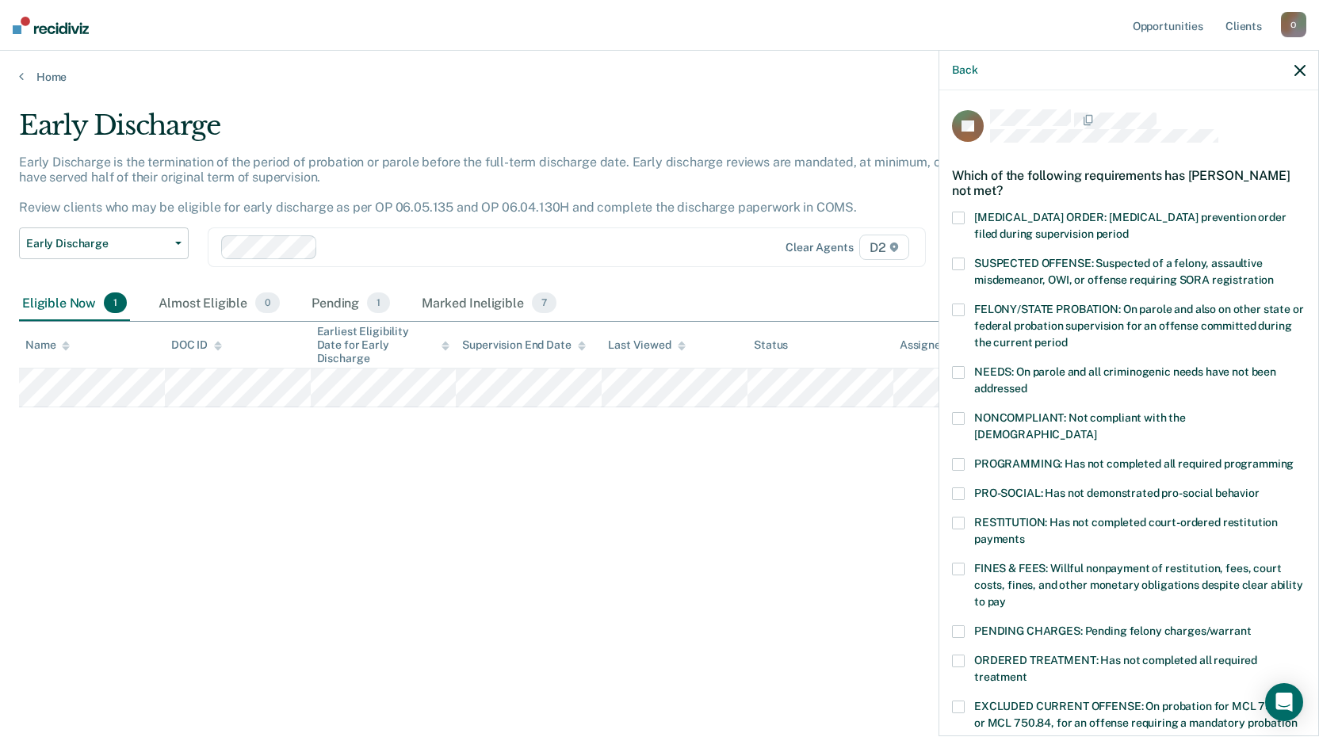
click at [965, 458] on label "PROGRAMMING: Has not completed all required programming" at bounding box center [1129, 466] width 354 height 17
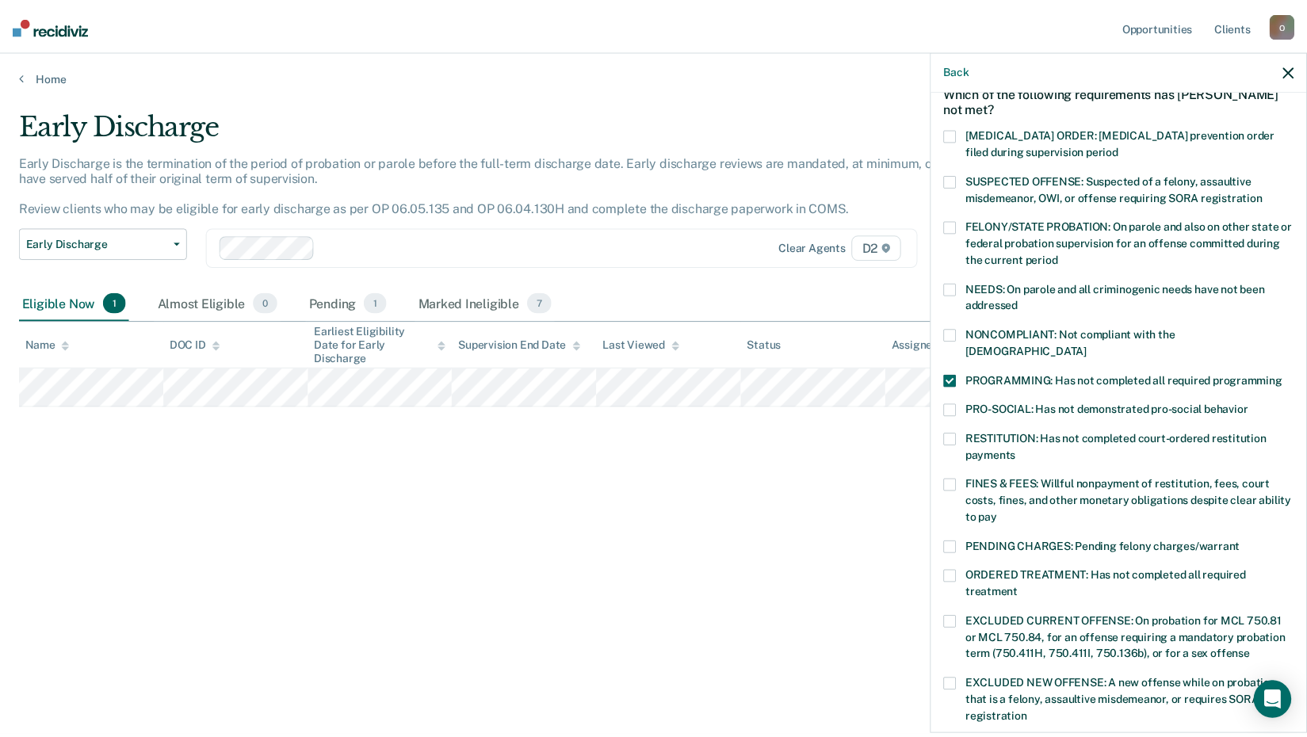
scroll to position [368, 0]
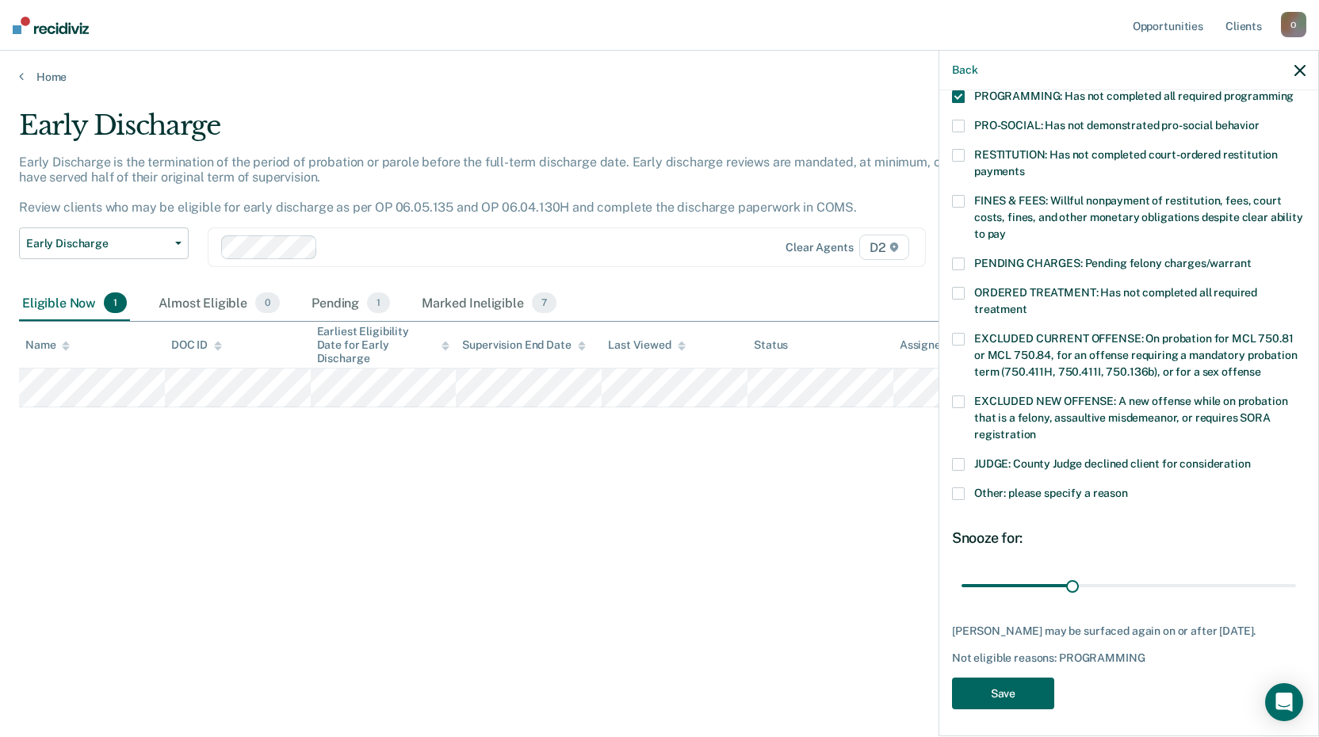
click at [1010, 682] on button "Save" at bounding box center [1003, 694] width 102 height 32
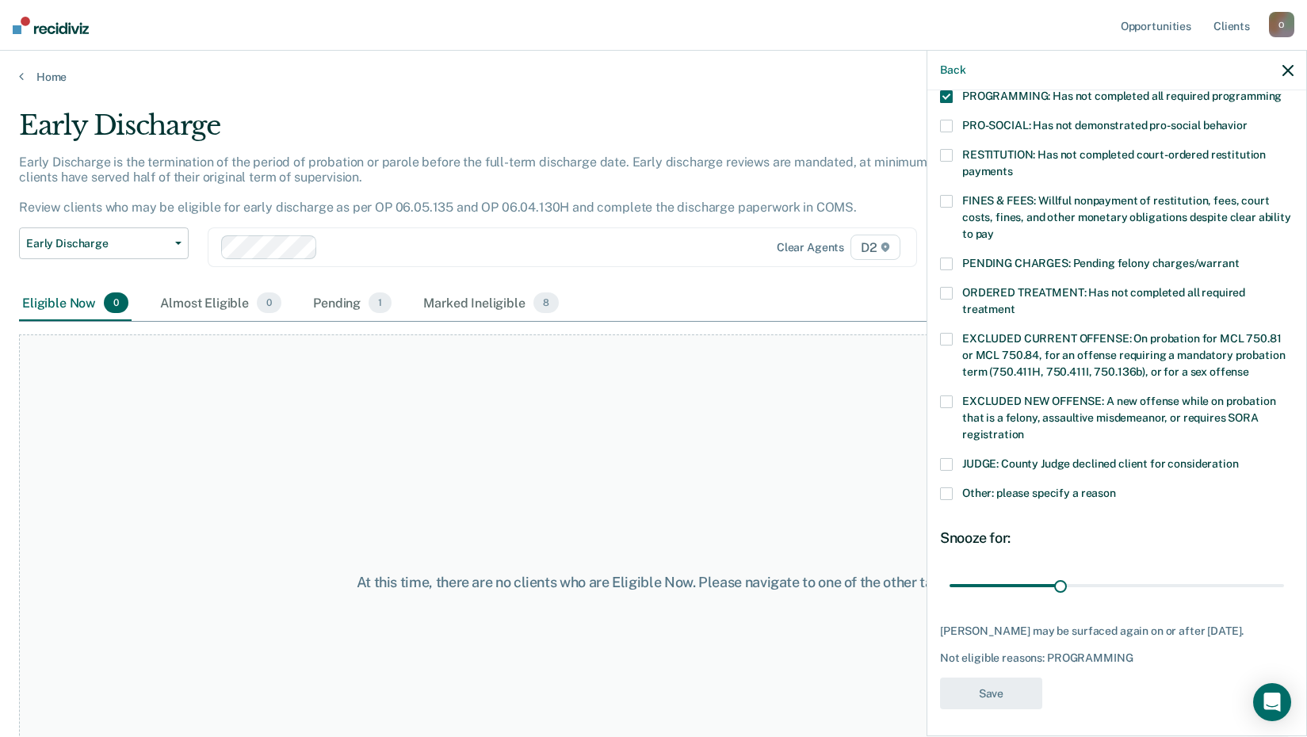
scroll to position [270, 0]
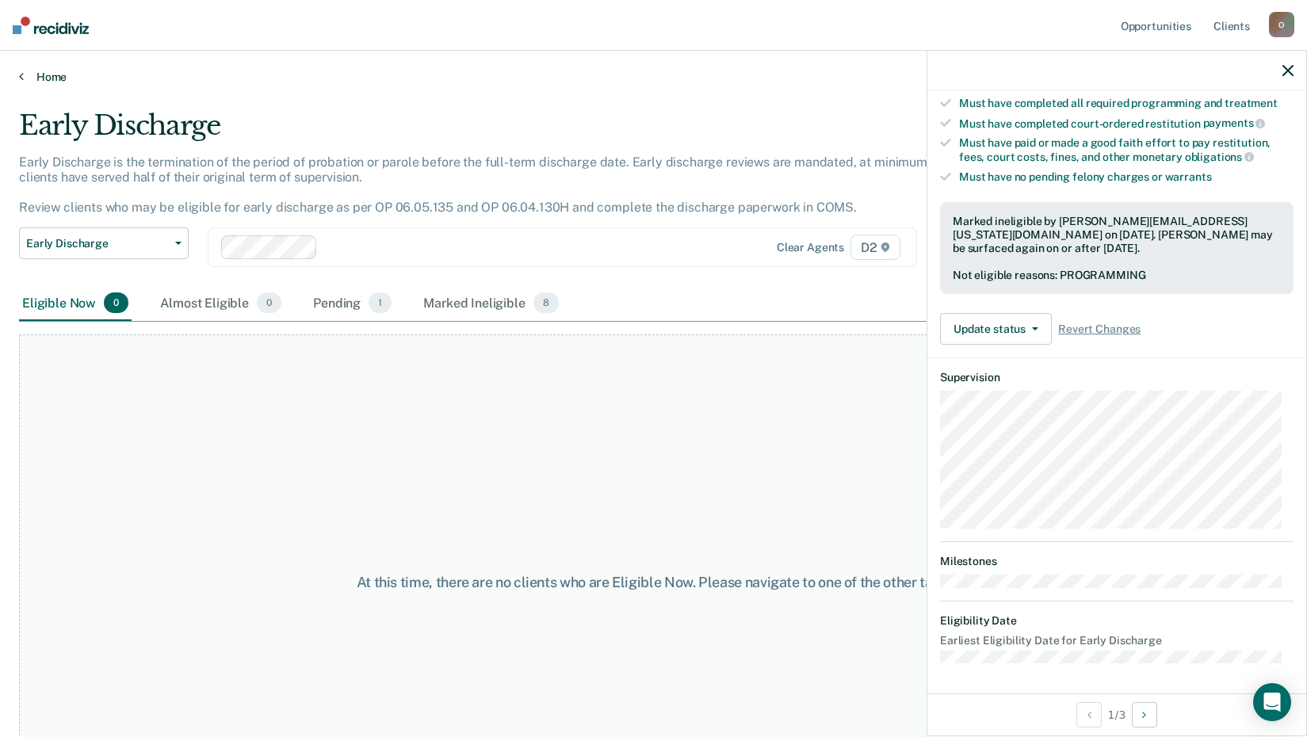
click at [48, 74] on link "Home" at bounding box center [653, 77] width 1269 height 14
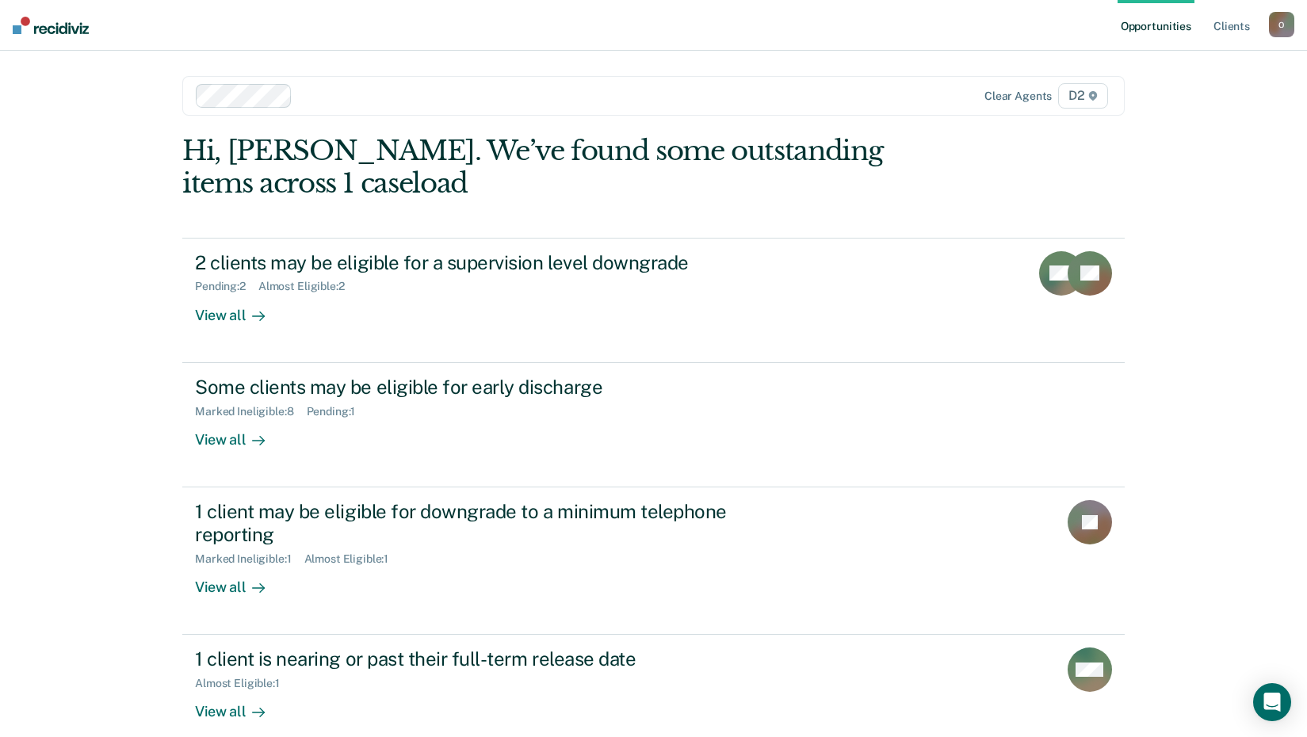
scroll to position [79, 0]
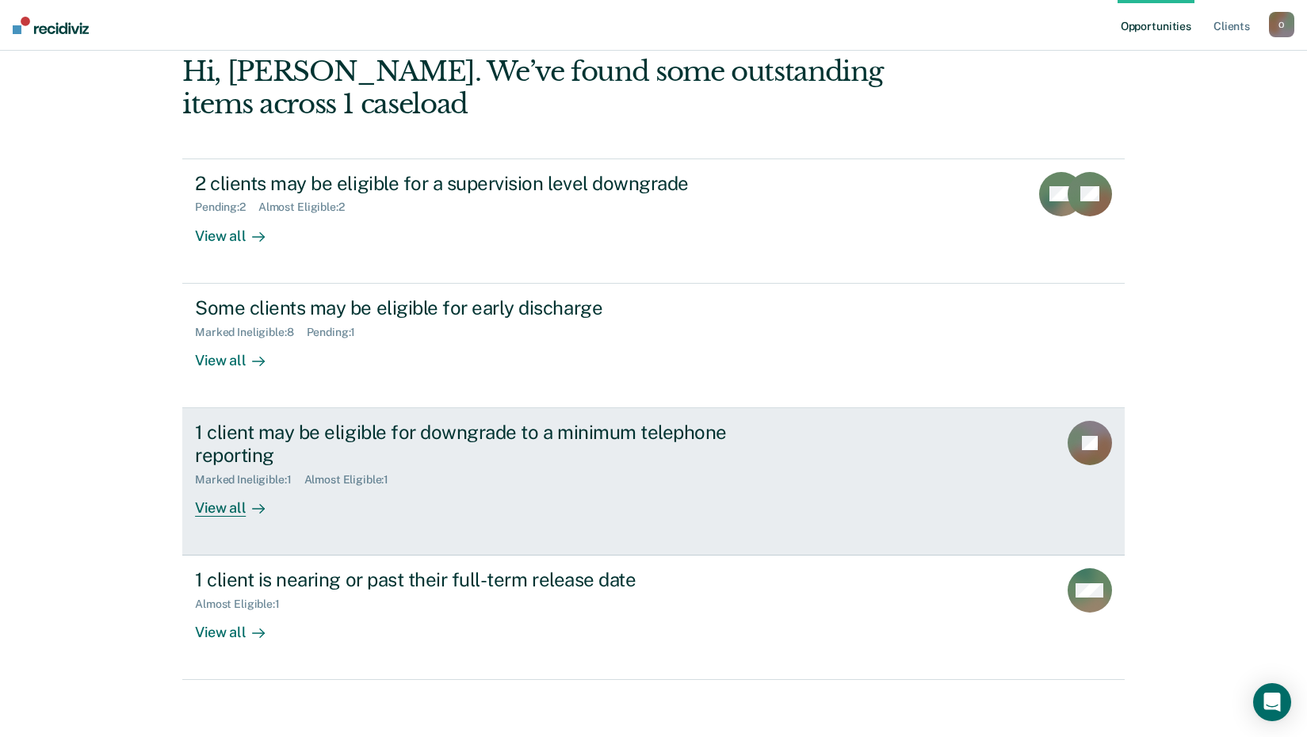
click at [583, 434] on div "1 client may be eligible for downgrade to a minimum telephone reporting" at bounding box center [473, 444] width 556 height 46
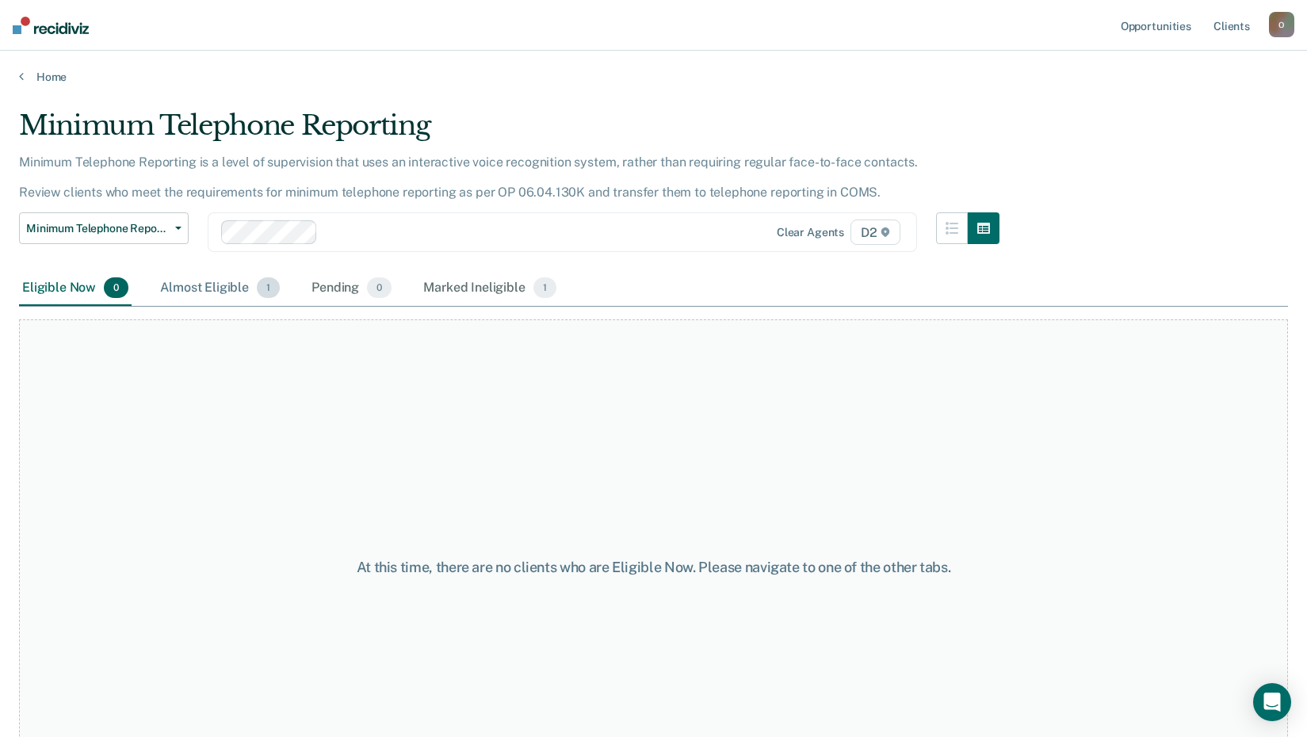
click at [212, 288] on div "Almost Eligible 1" at bounding box center [220, 288] width 126 height 35
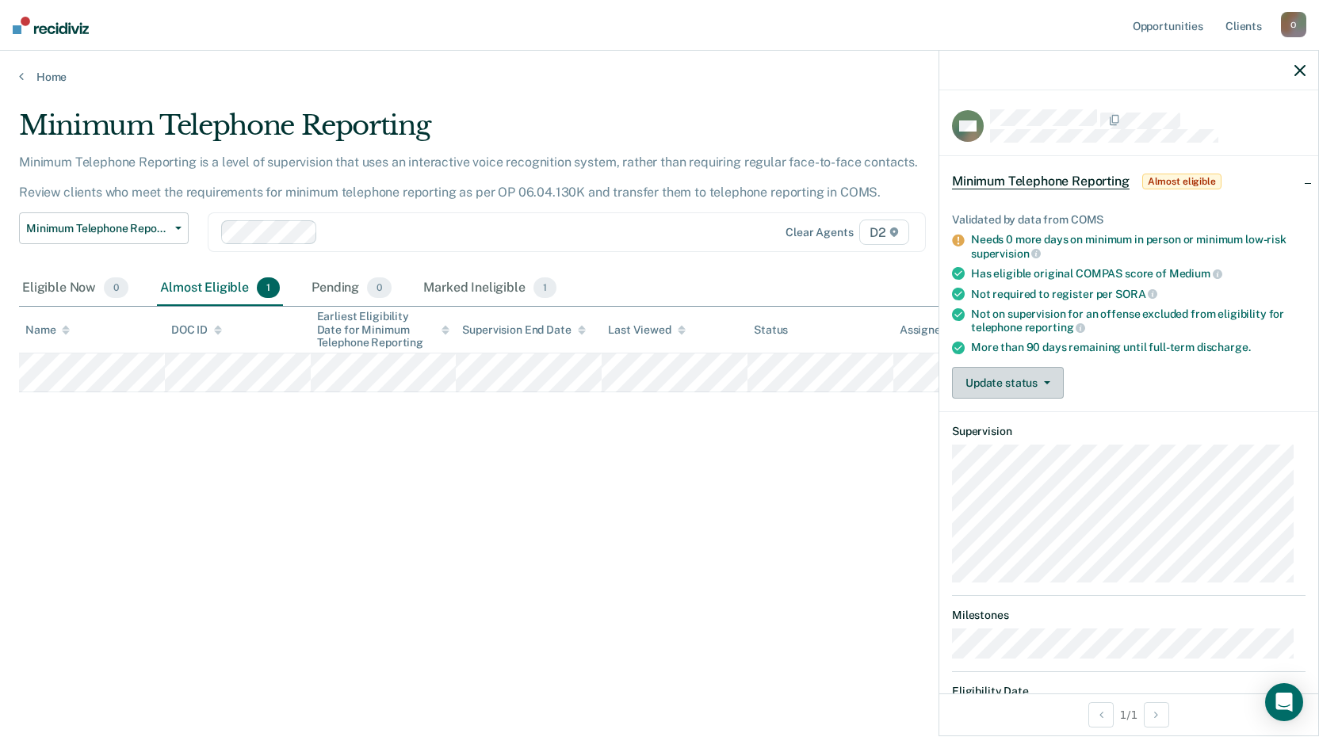
click at [1014, 378] on button "Update status" at bounding box center [1008, 383] width 112 height 32
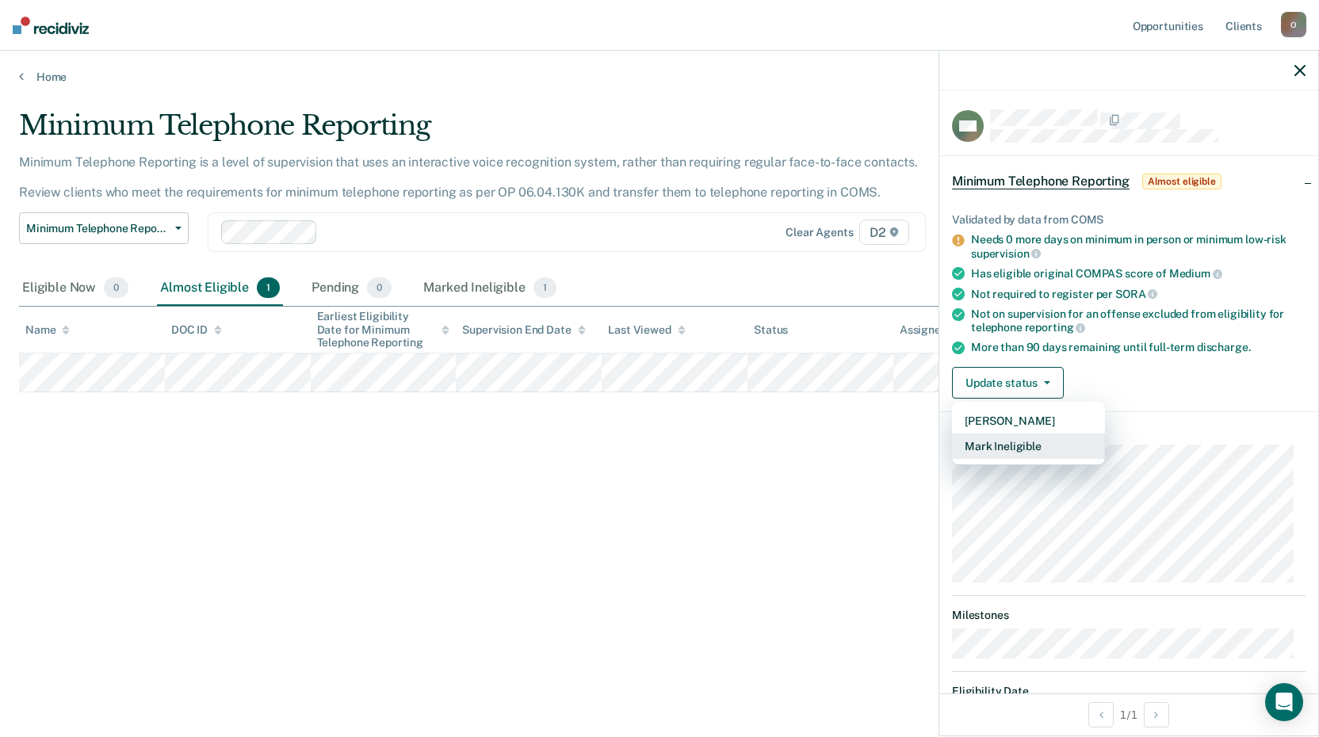
click at [1007, 448] on button "Mark Ineligible" at bounding box center [1028, 446] width 153 height 25
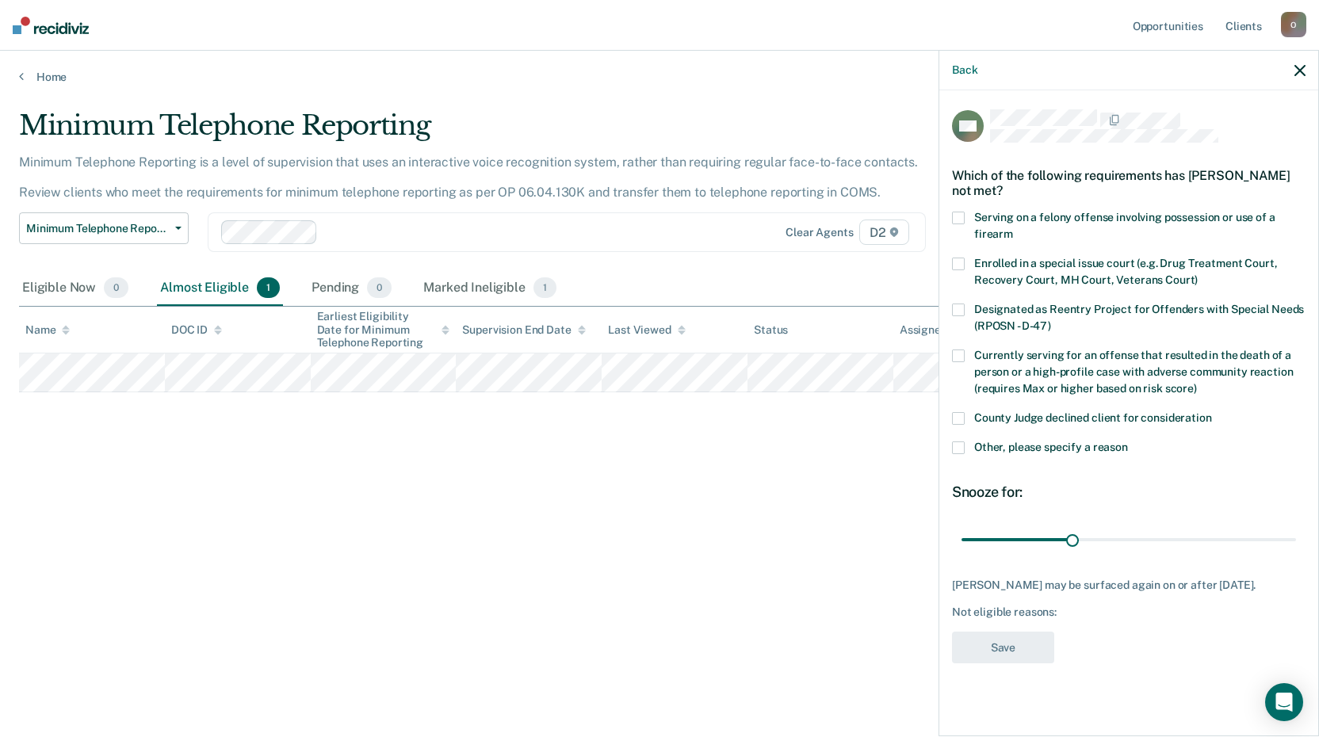
click at [963, 418] on span at bounding box center [958, 418] width 13 height 13
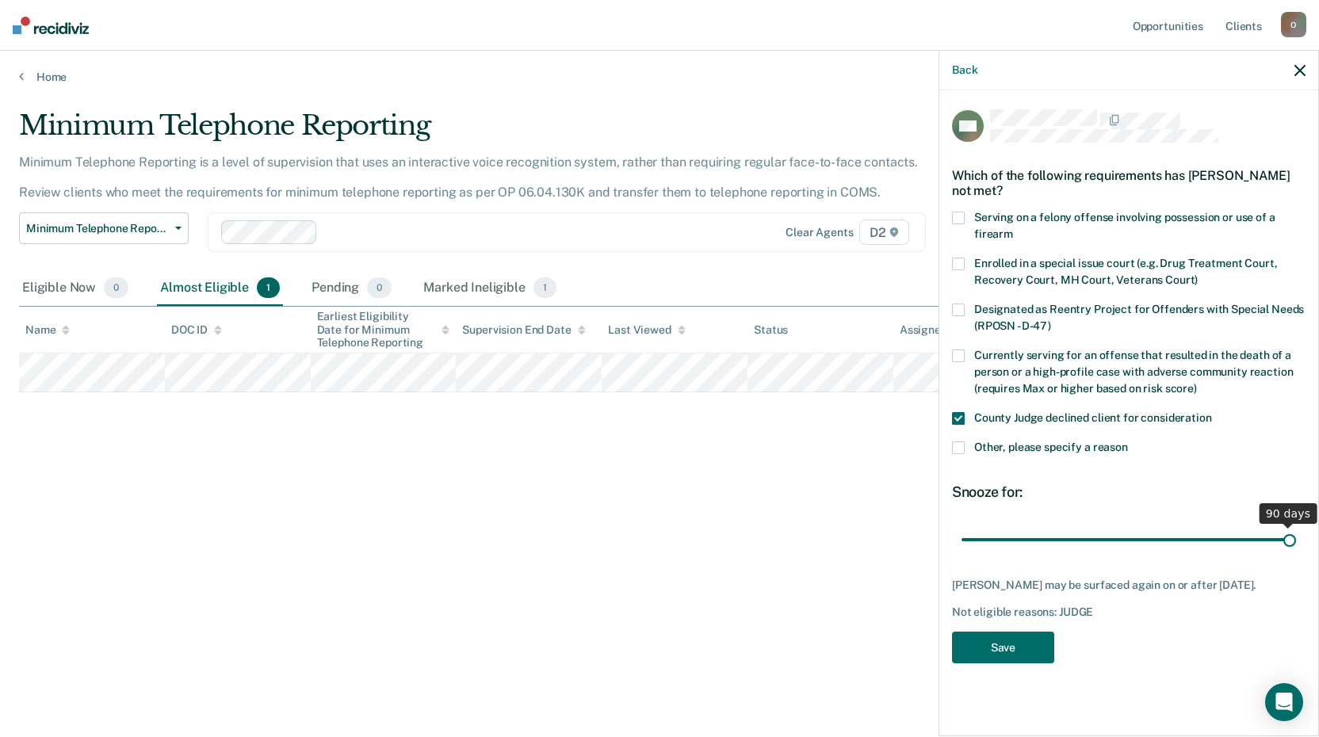
drag, startPoint x: 1076, startPoint y: 537, endPoint x: 1312, endPoint y: 537, distance: 236.2
type input "90"
click at [1296, 537] on input "range" at bounding box center [1128, 540] width 334 height 28
click at [1003, 657] on button "Save" at bounding box center [1003, 648] width 102 height 32
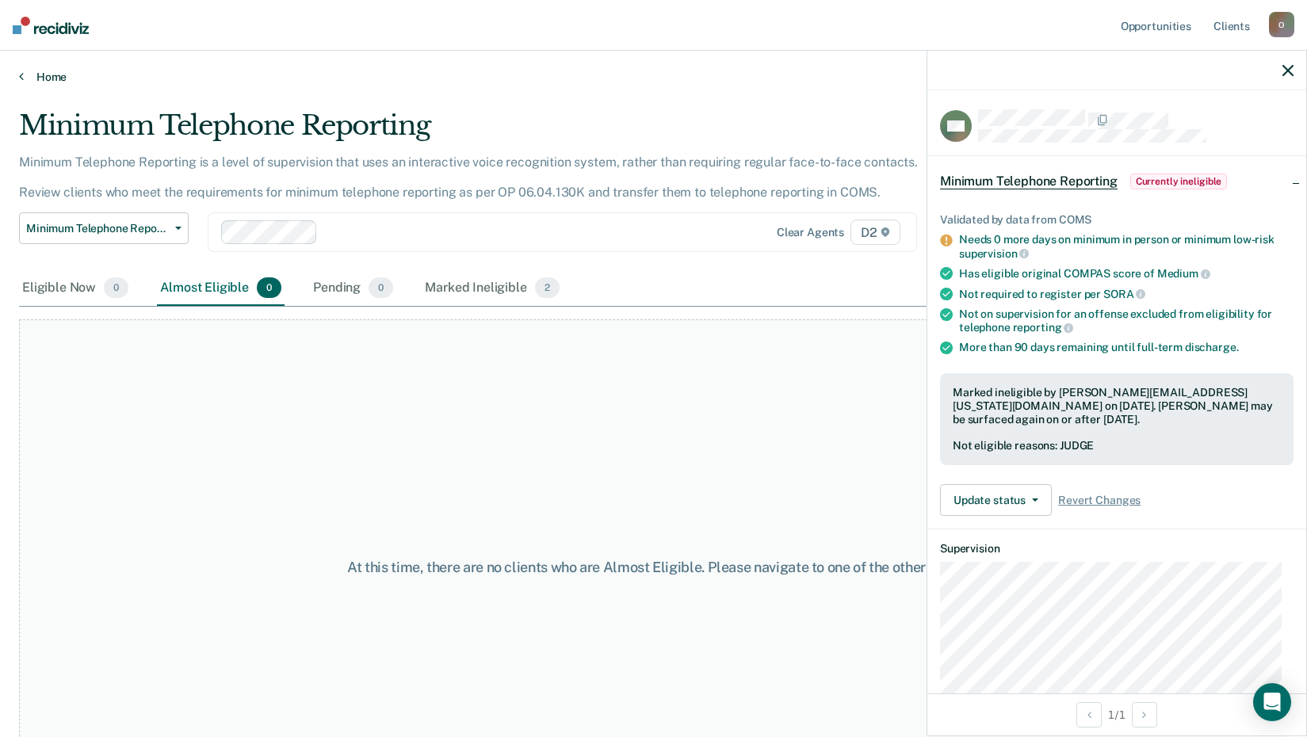
click at [41, 70] on link "Home" at bounding box center [653, 77] width 1269 height 14
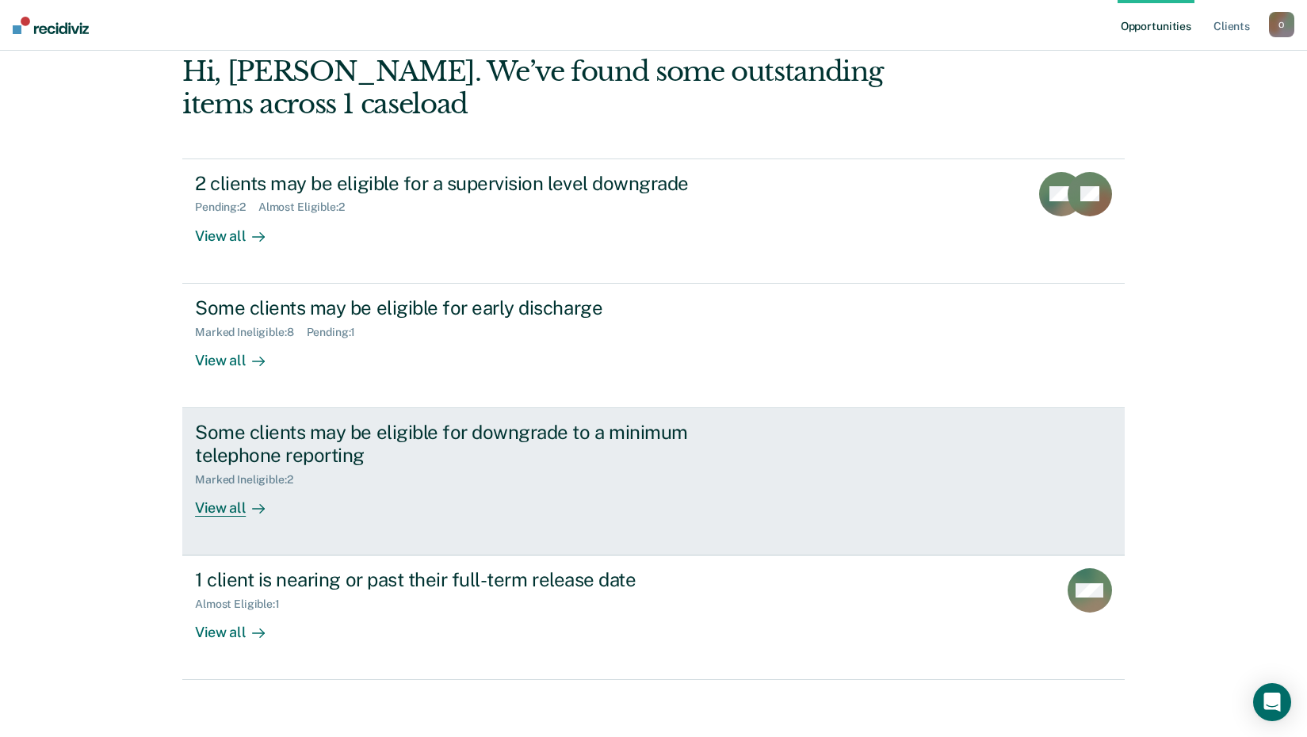
scroll to position [86, 0]
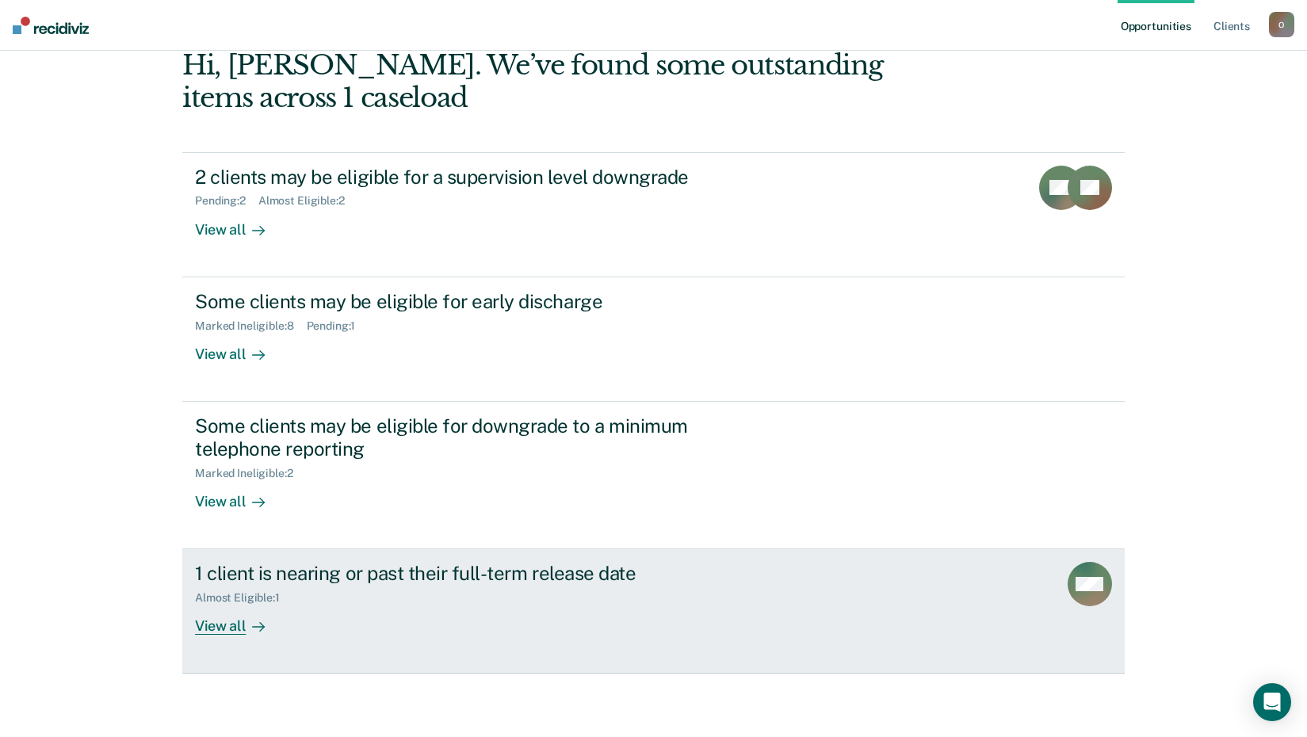
click at [342, 576] on div "1 client is nearing or past their full-term release date" at bounding box center [473, 573] width 556 height 23
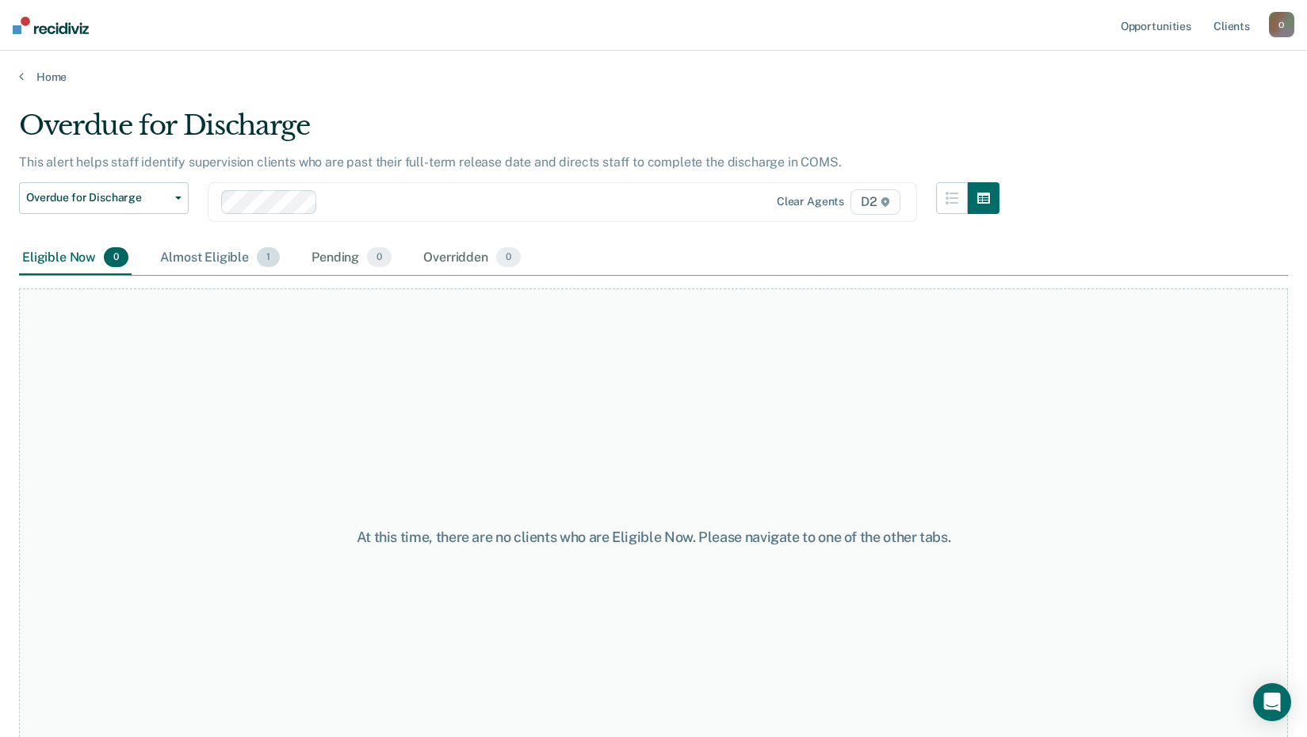
click at [200, 252] on div "Almost Eligible 1" at bounding box center [220, 258] width 126 height 35
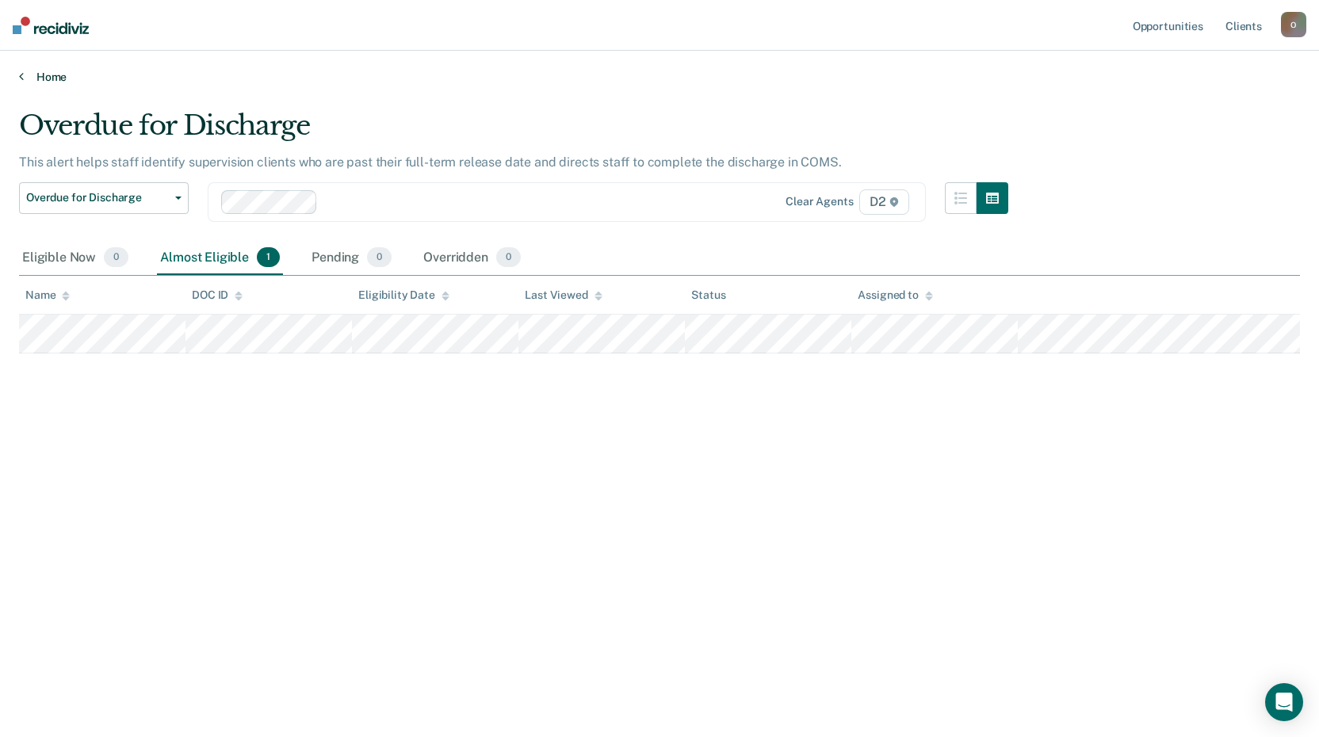
click at [35, 80] on link "Home" at bounding box center [659, 77] width 1281 height 14
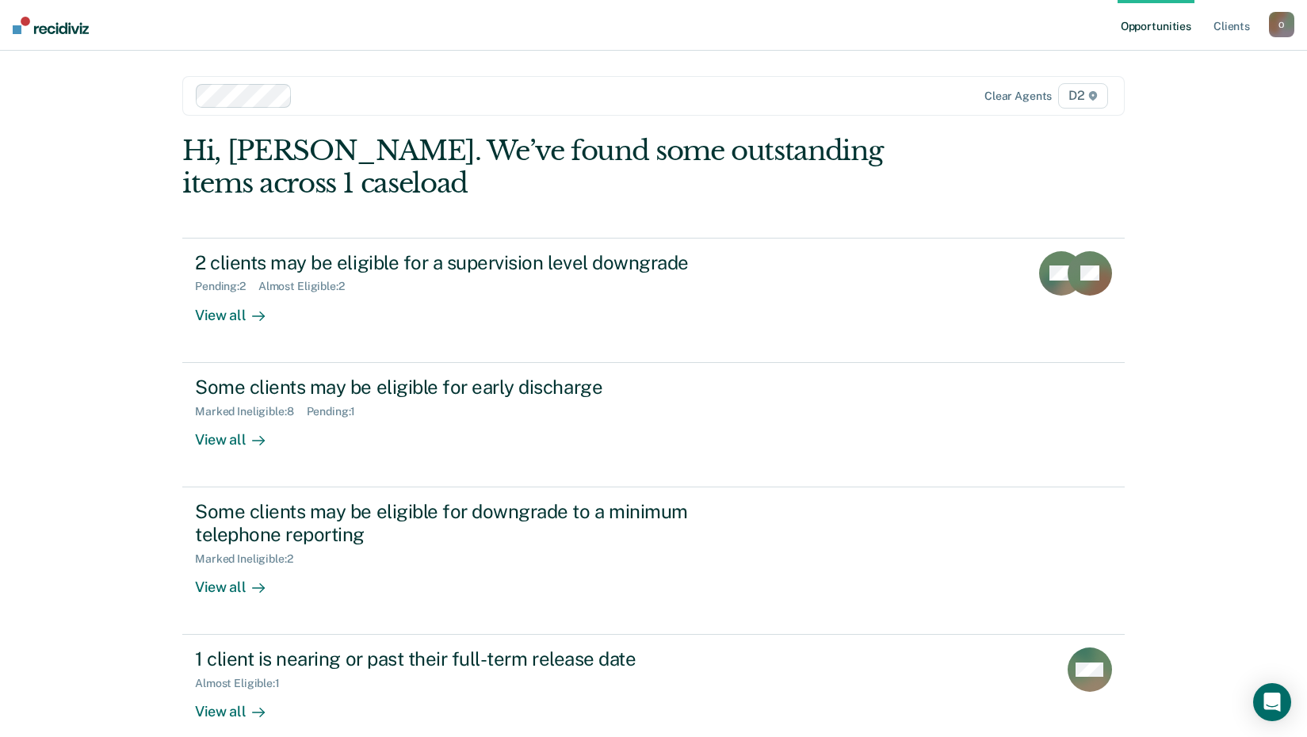
click at [1283, 24] on div "O" at bounding box center [1281, 24] width 25 height 25
click at [1179, 105] on link "Log Out" at bounding box center [1218, 103] width 128 height 13
